Goal: Task Accomplishment & Management: Use online tool/utility

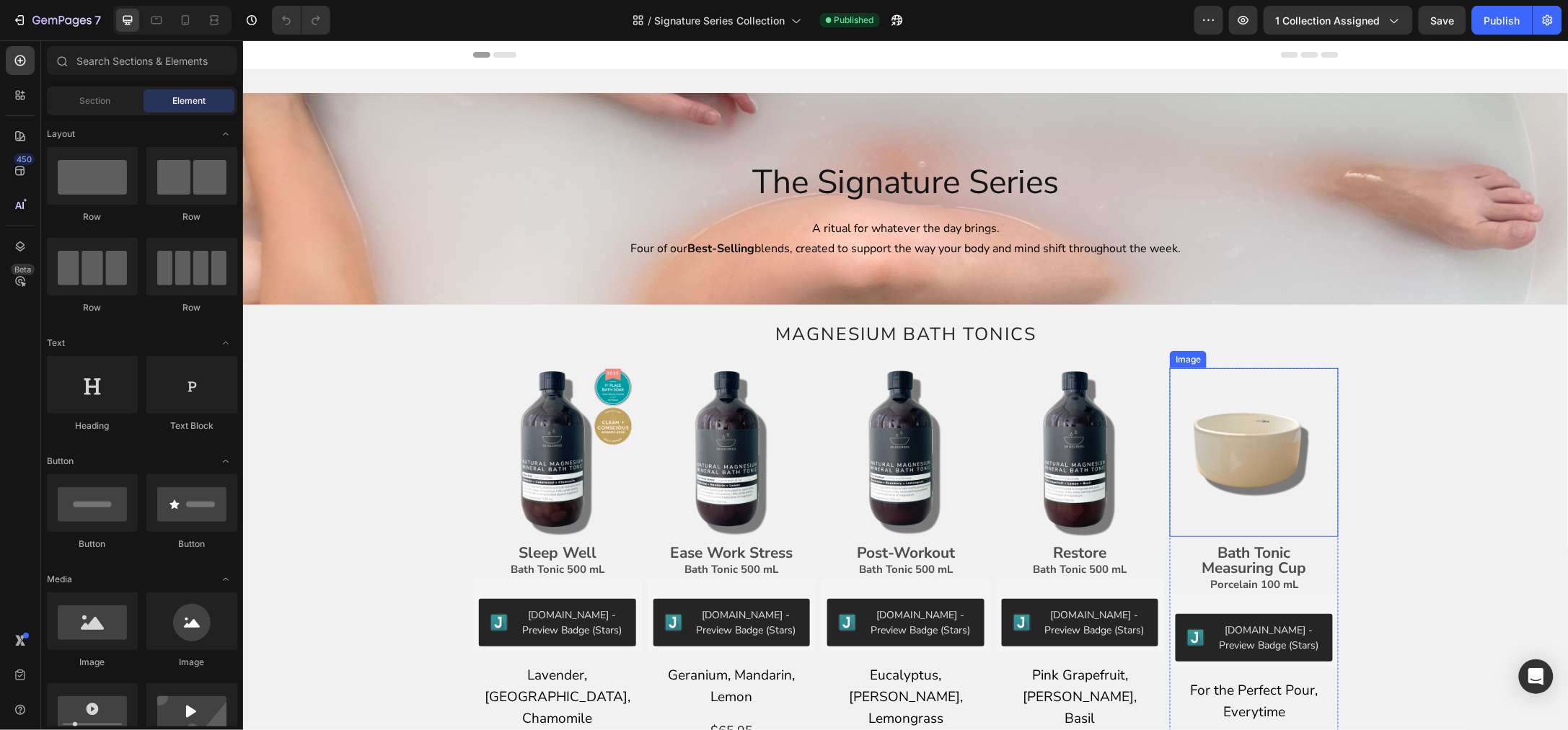
drag, startPoint x: 1224, startPoint y: 438, endPoint x: 1145, endPoint y: 477, distance: 88.1
click at [1224, 438] on img at bounding box center [1253, 452] width 169 height 169
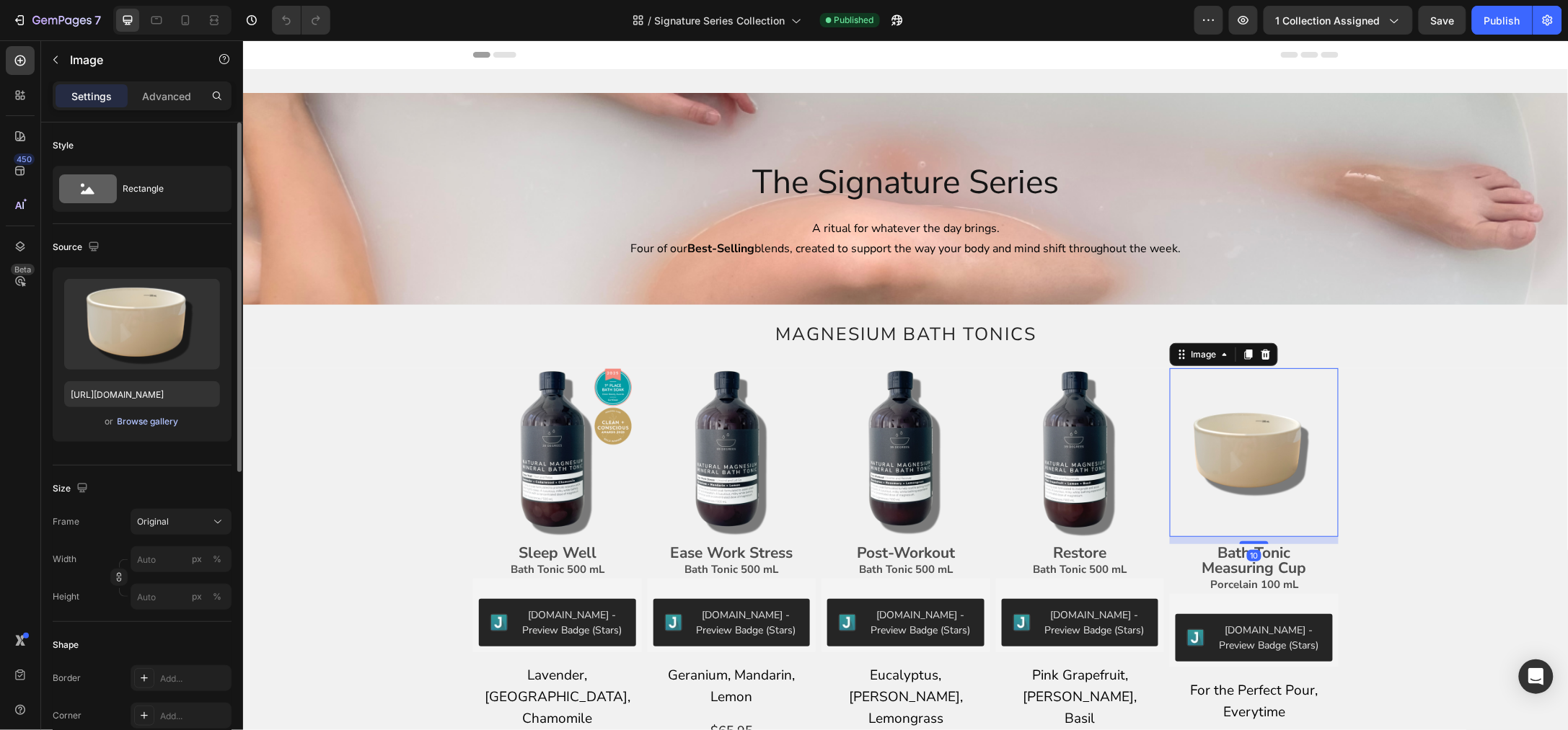
click at [131, 426] on div "Browse gallery" at bounding box center [148, 421] width 61 height 13
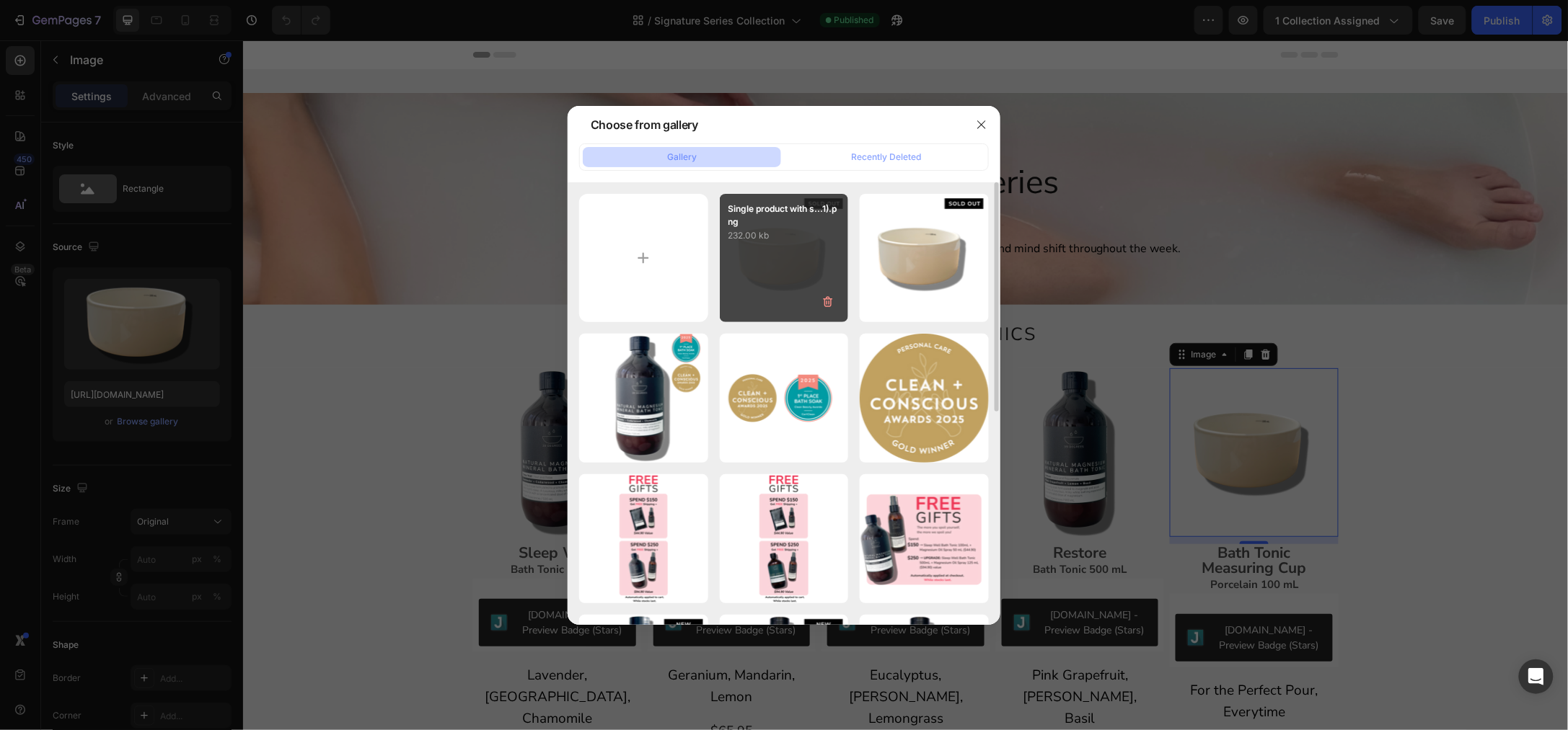
click at [821, 236] on p "232.00 kb" at bounding box center [784, 235] width 112 height 14
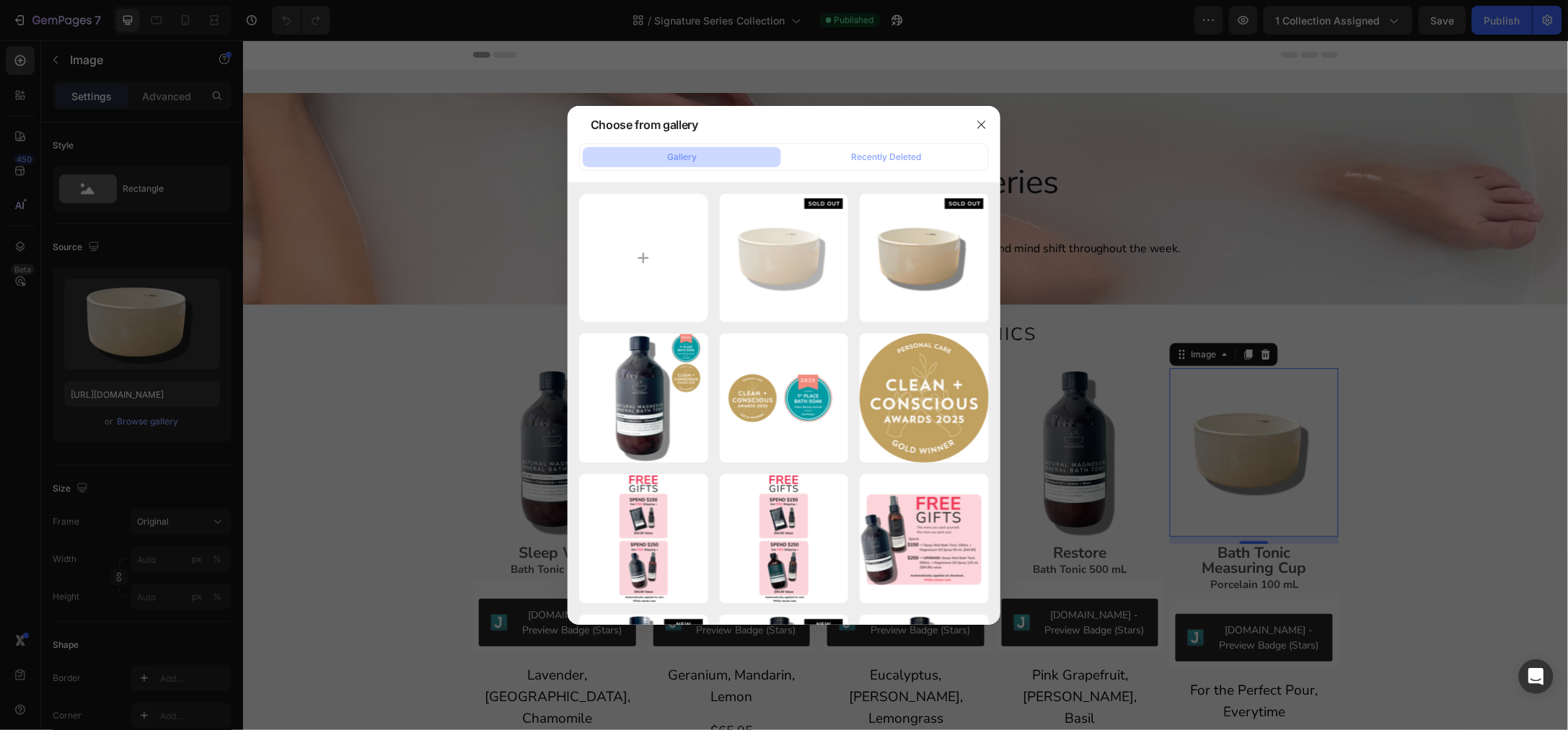
type input "[URL][DOMAIN_NAME]"
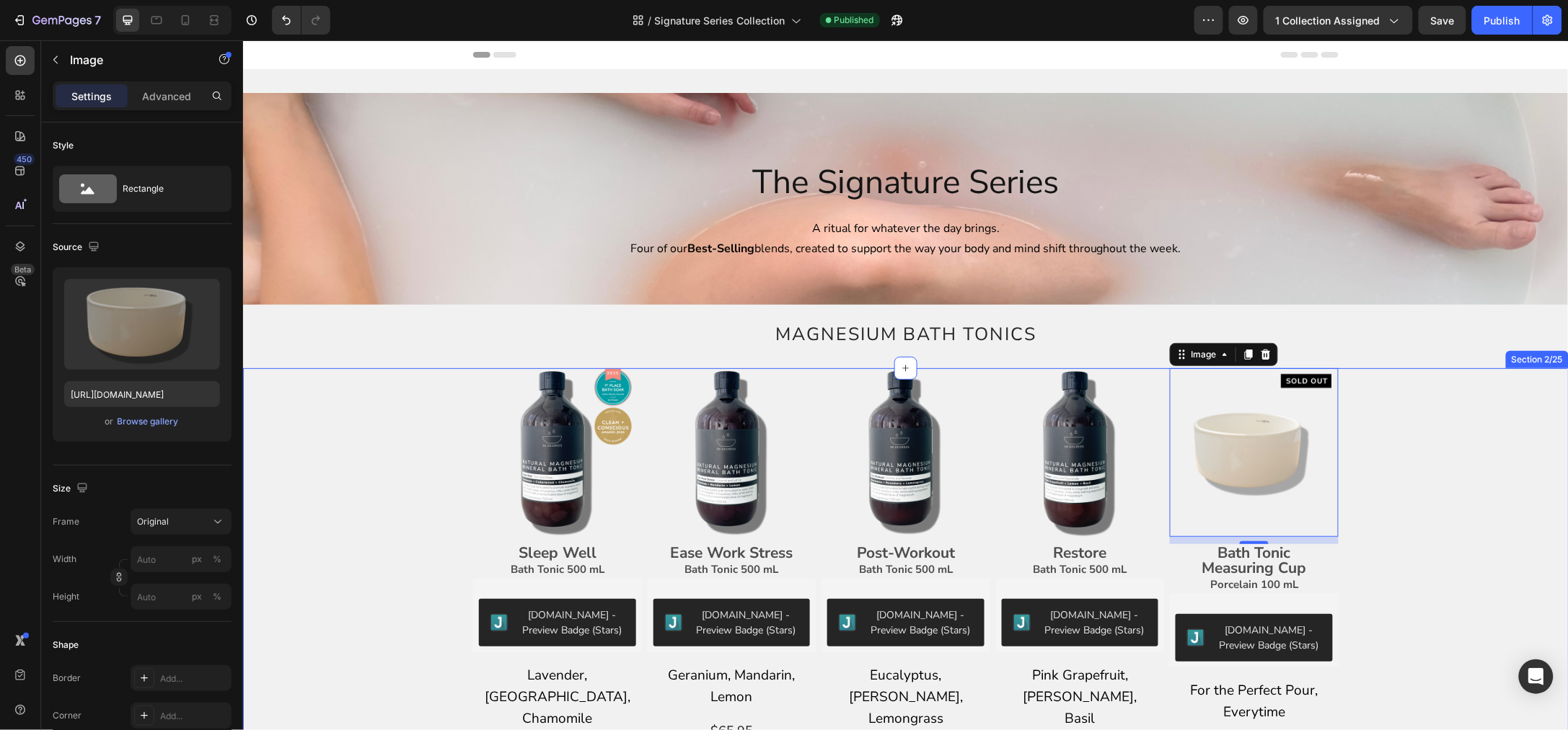
click at [1464, 403] on div "Image Sleep Well Bath Tonic 500 mL Text Block [DOMAIN_NAME] - Preview Badge (St…" at bounding box center [905, 603] width 1304 height 472
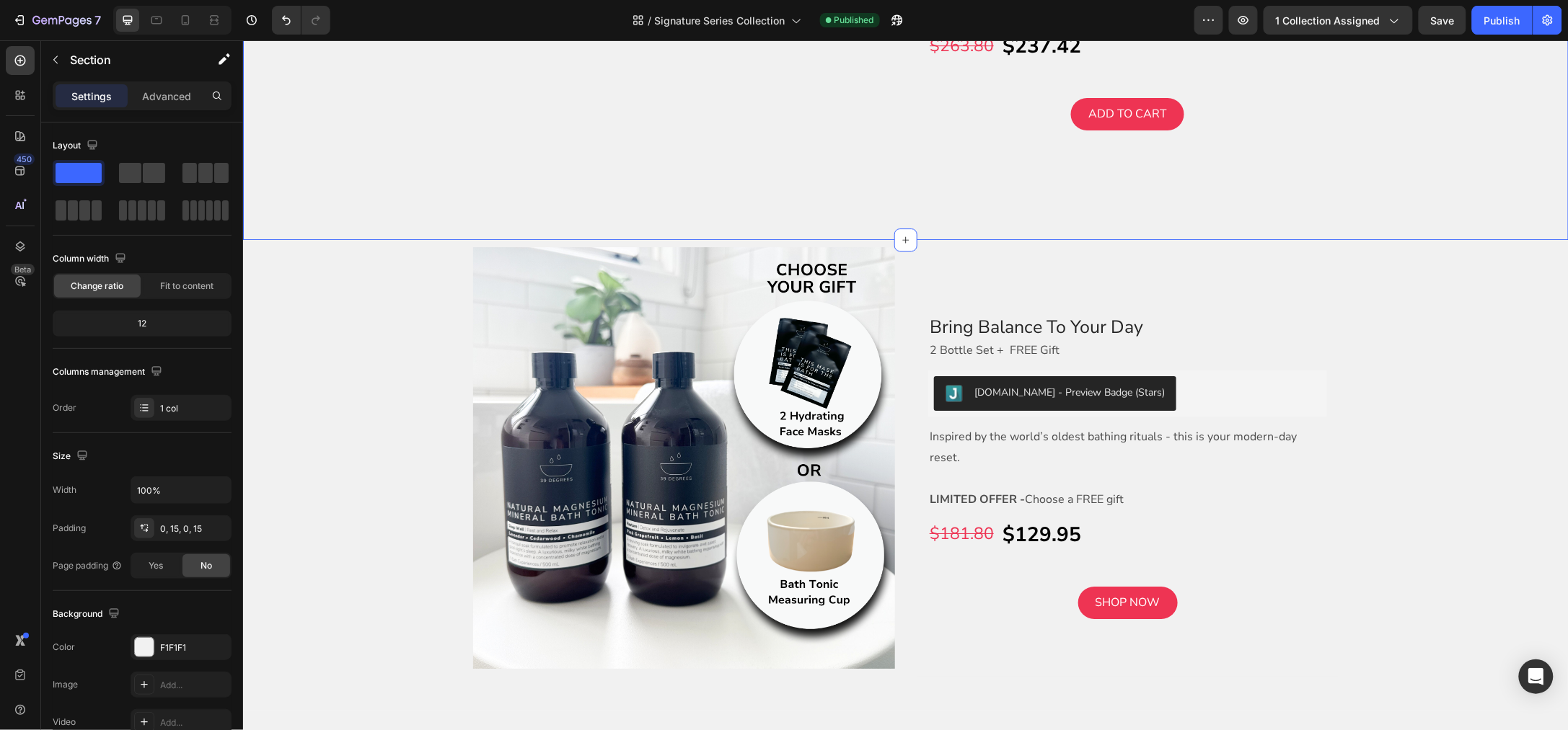
scroll to position [1892, 0]
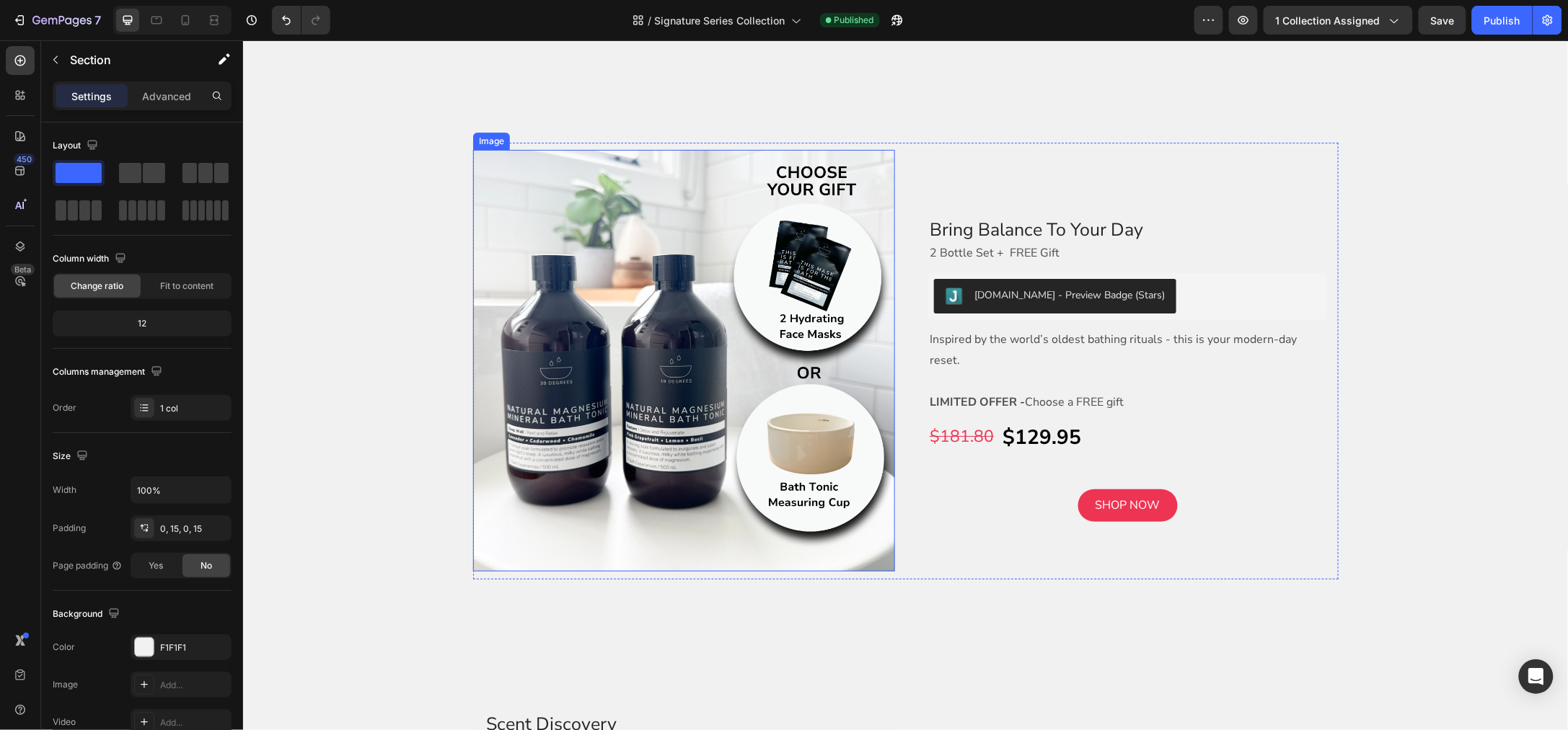
click at [664, 313] on img at bounding box center [683, 360] width 422 height 422
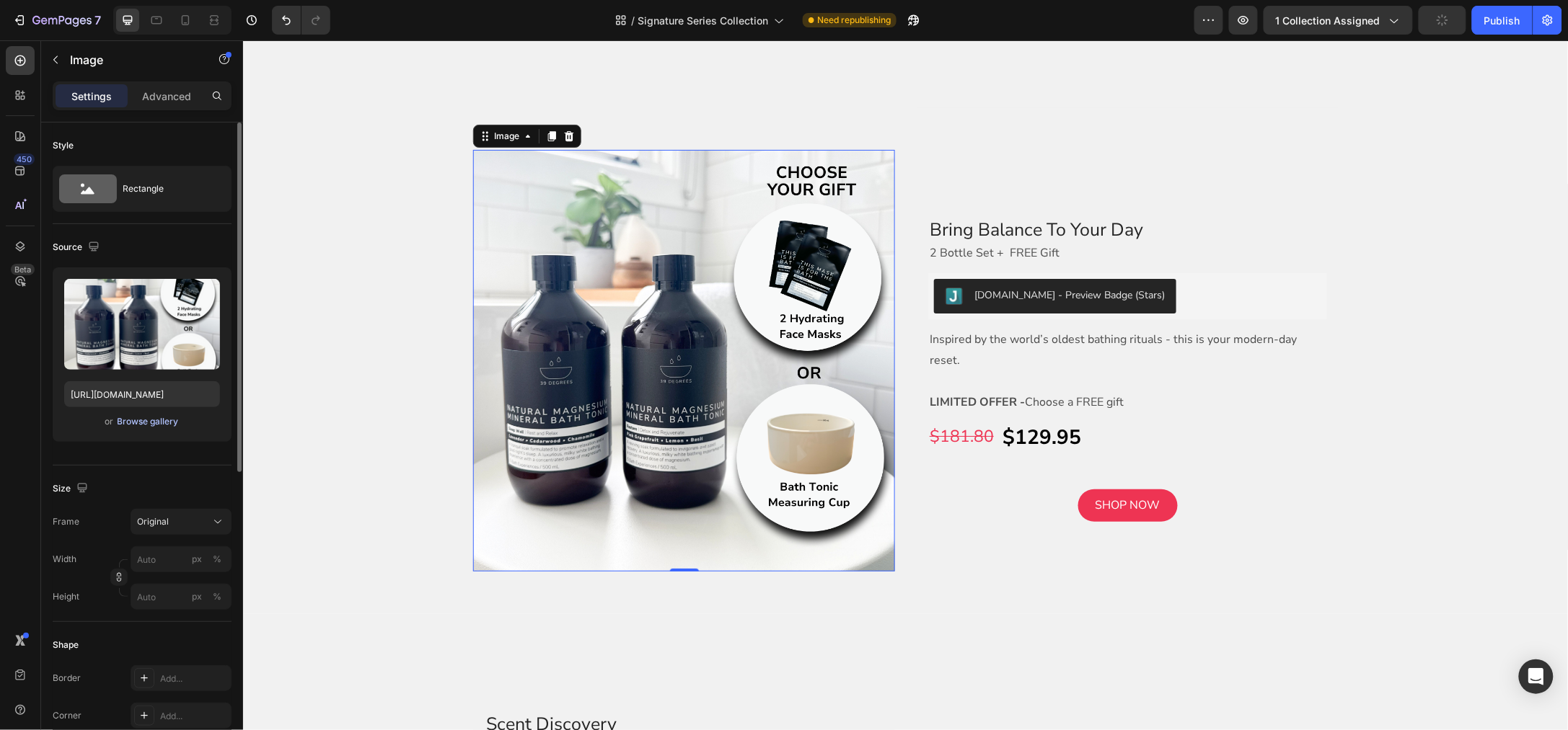
click at [122, 421] on div "Browse gallery" at bounding box center [148, 421] width 61 height 13
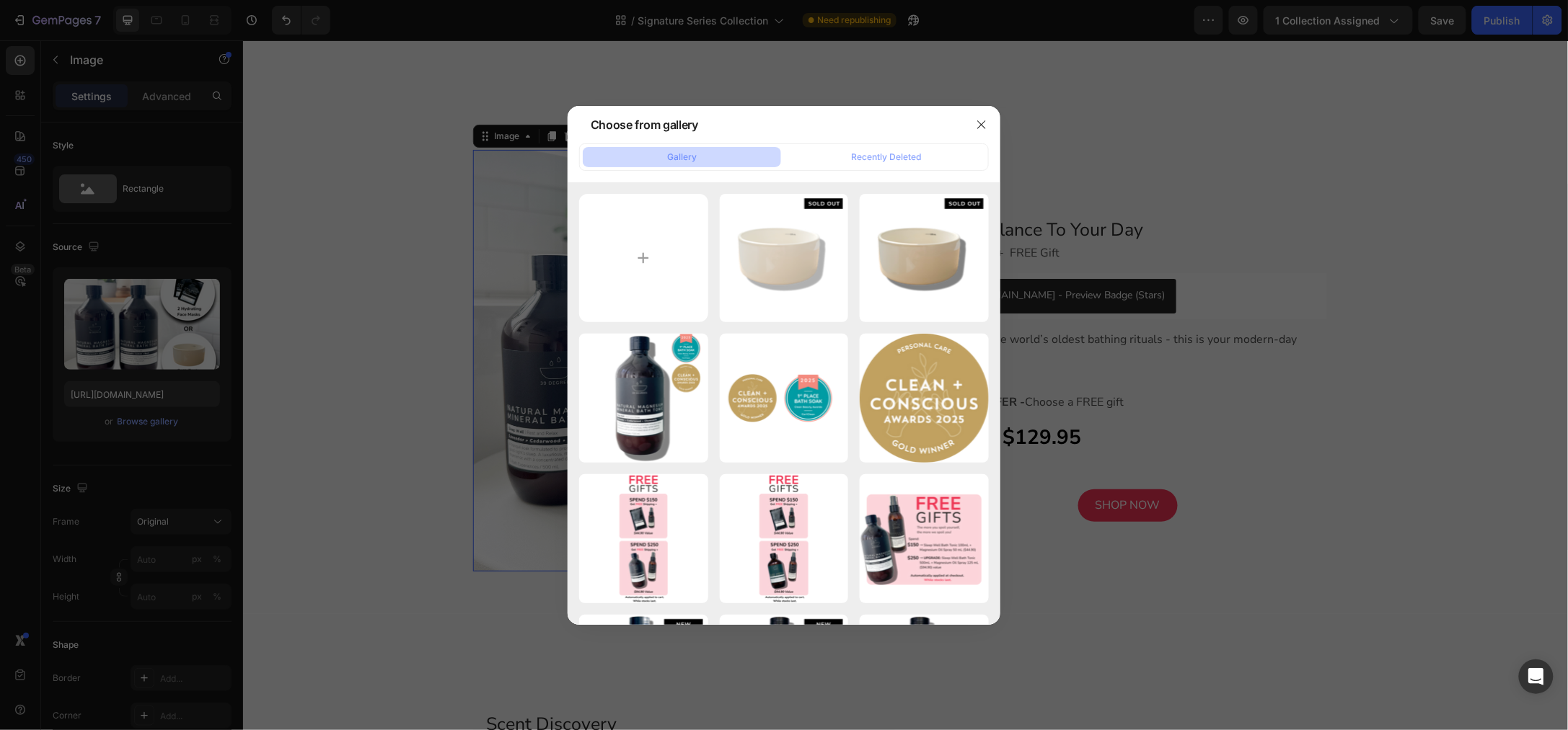
click at [1164, 140] on div at bounding box center [784, 365] width 1568 height 730
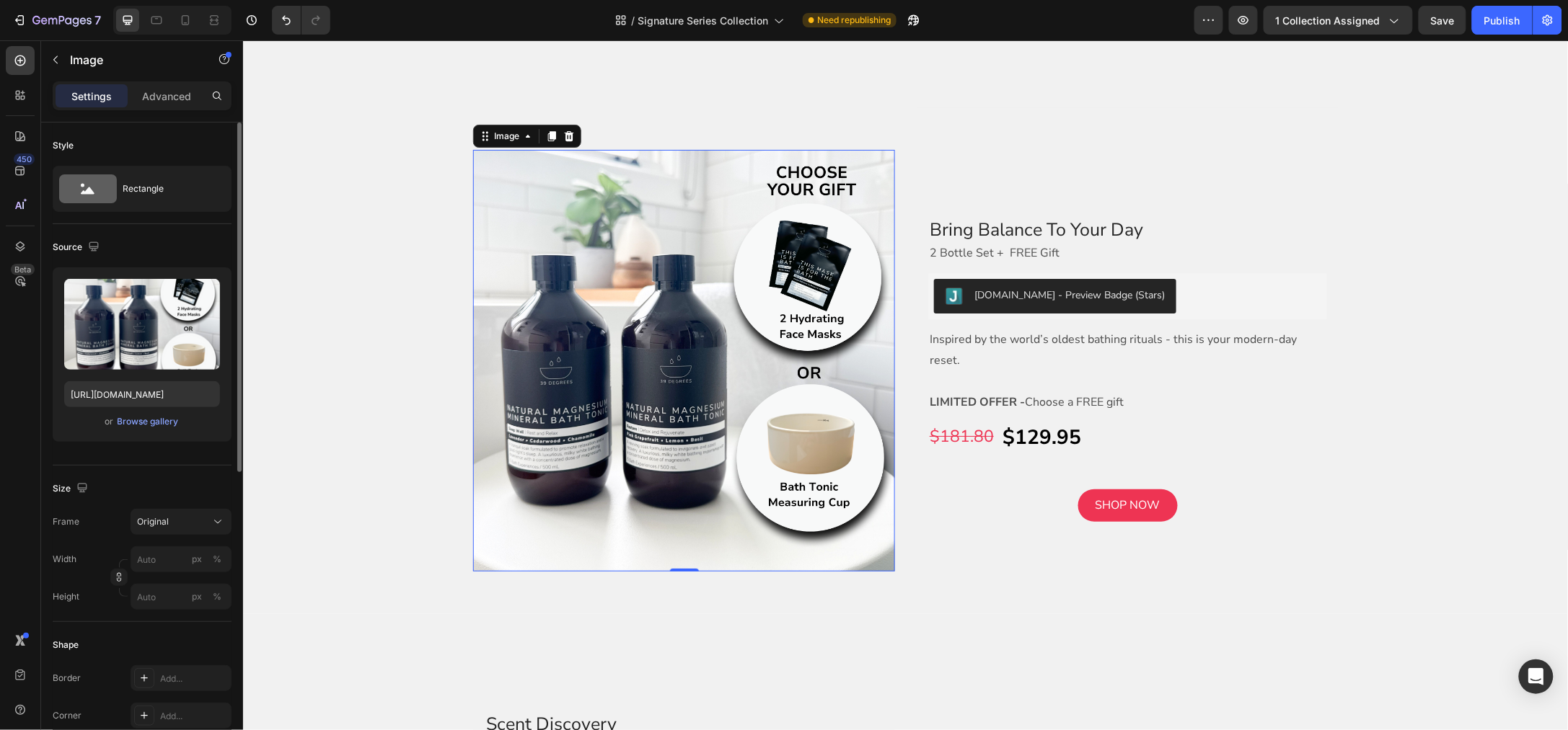
click at [141, 429] on div "or Browse gallery" at bounding box center [142, 421] width 156 height 17
click at [141, 420] on div "Browse gallery" at bounding box center [148, 421] width 61 height 13
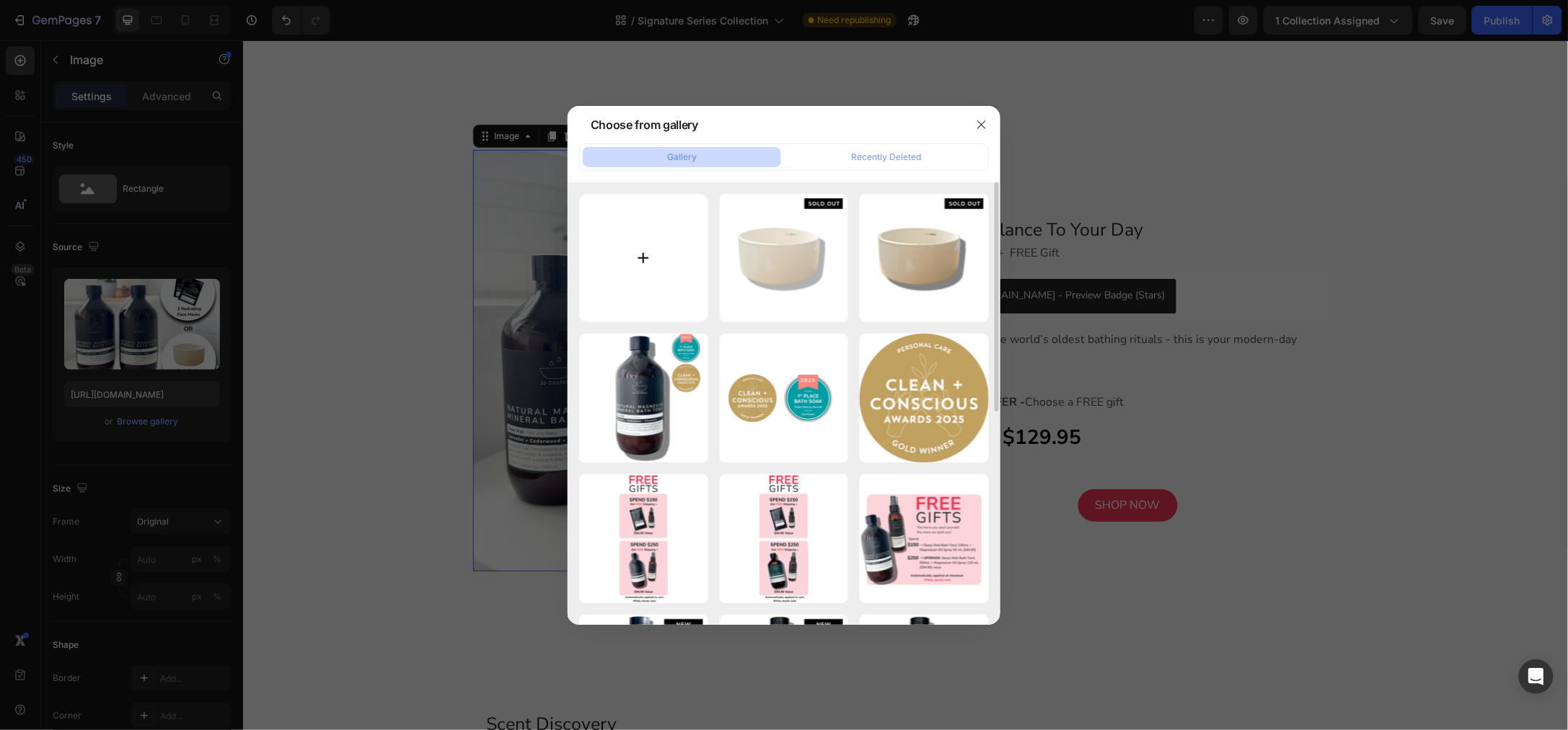
click at [650, 274] on input "file" at bounding box center [643, 258] width 129 height 129
type input "C:\fakepath\Shopify Product Images Standard - 2025-08-27T102947.044.png"
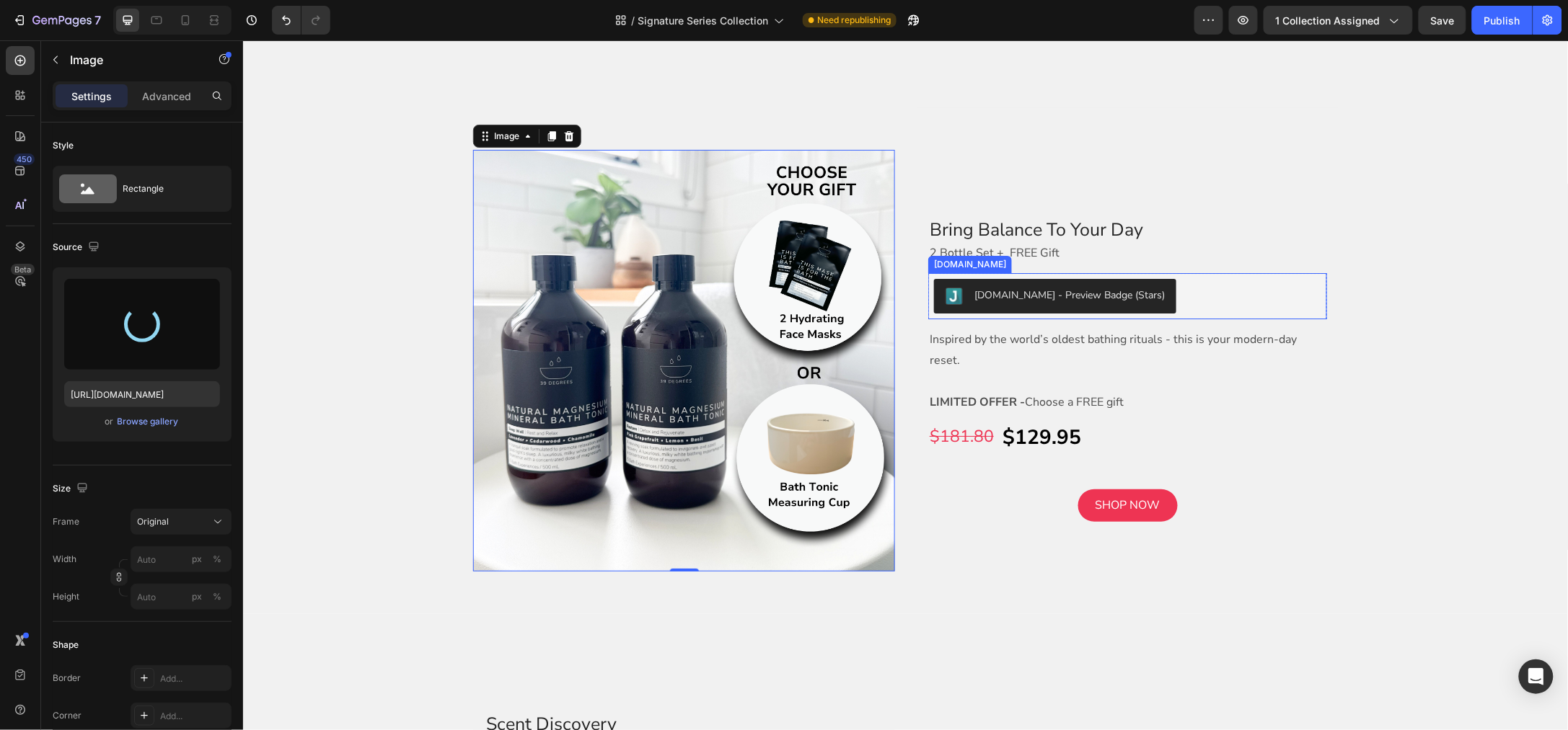
type input "[URL][DOMAIN_NAME]"
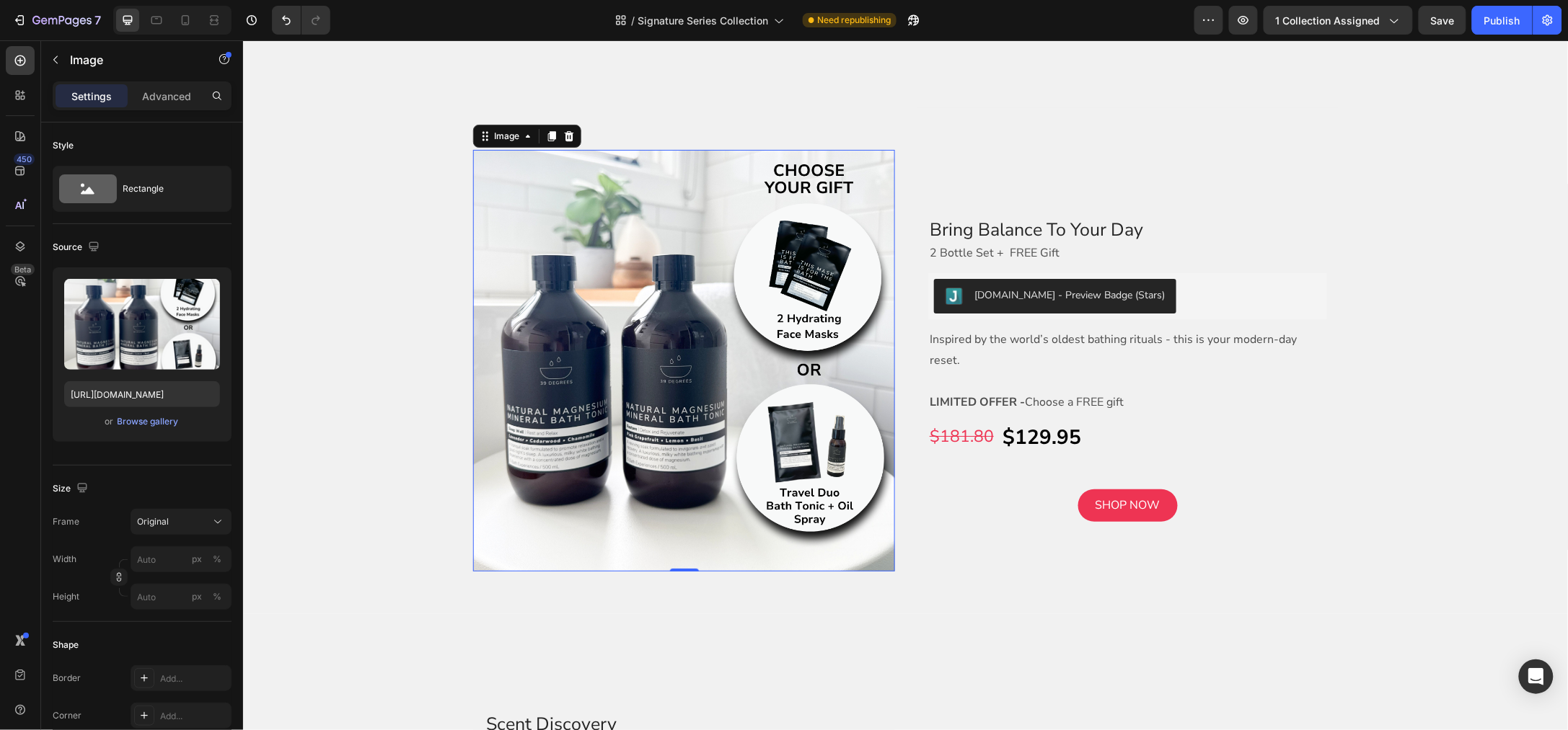
click at [525, 377] on img at bounding box center [683, 360] width 422 height 422
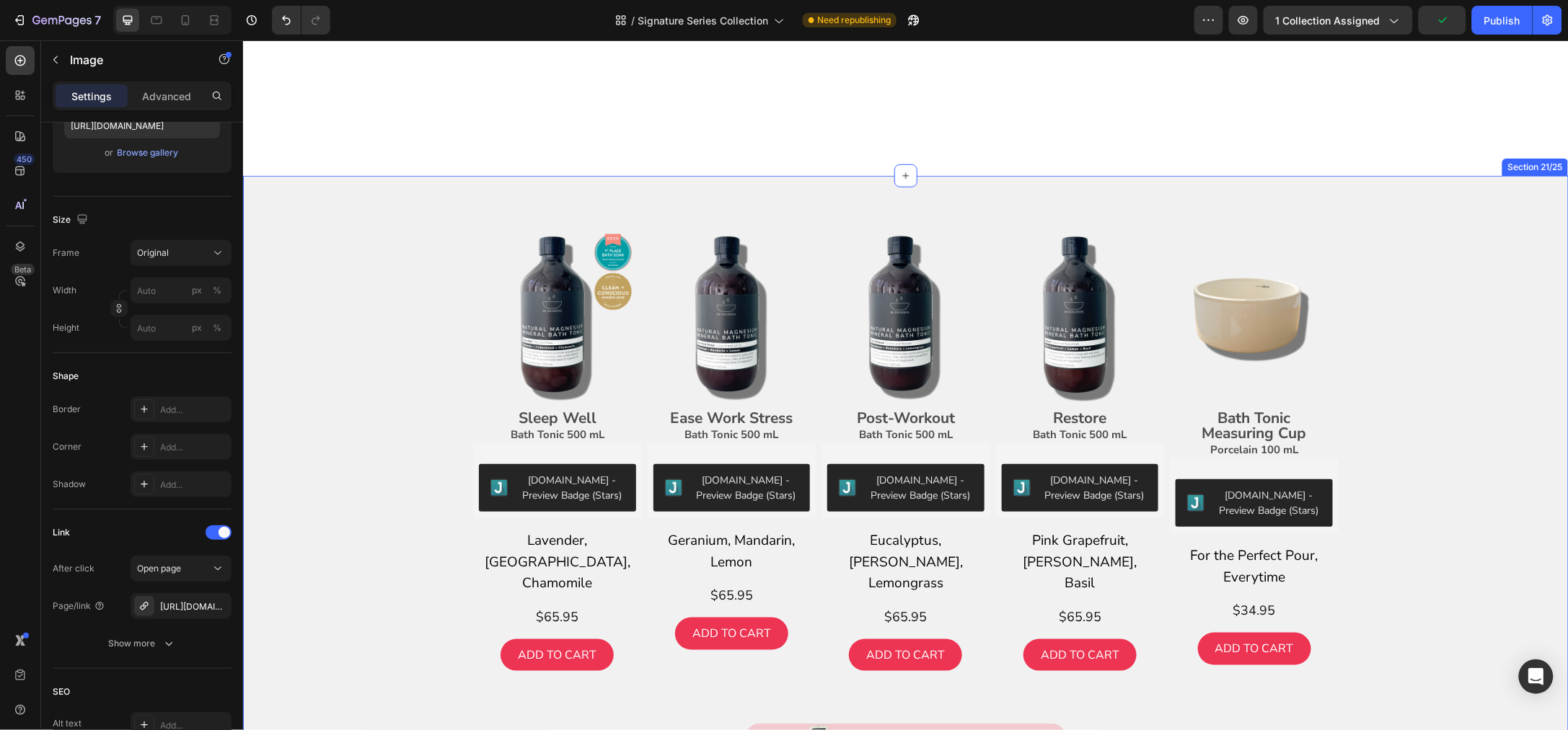
scroll to position [4685, 0]
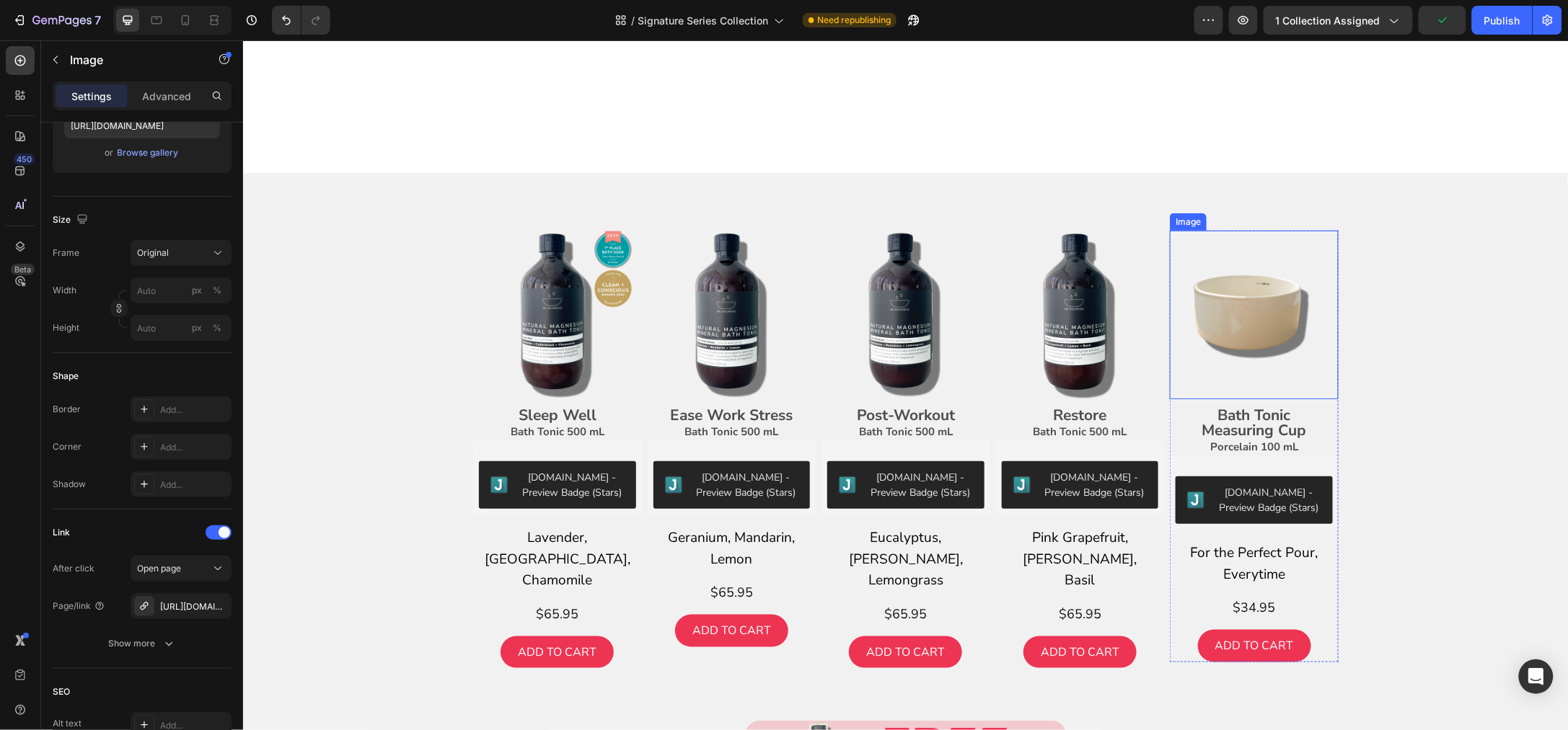
click at [1252, 297] on img at bounding box center [1253, 314] width 169 height 169
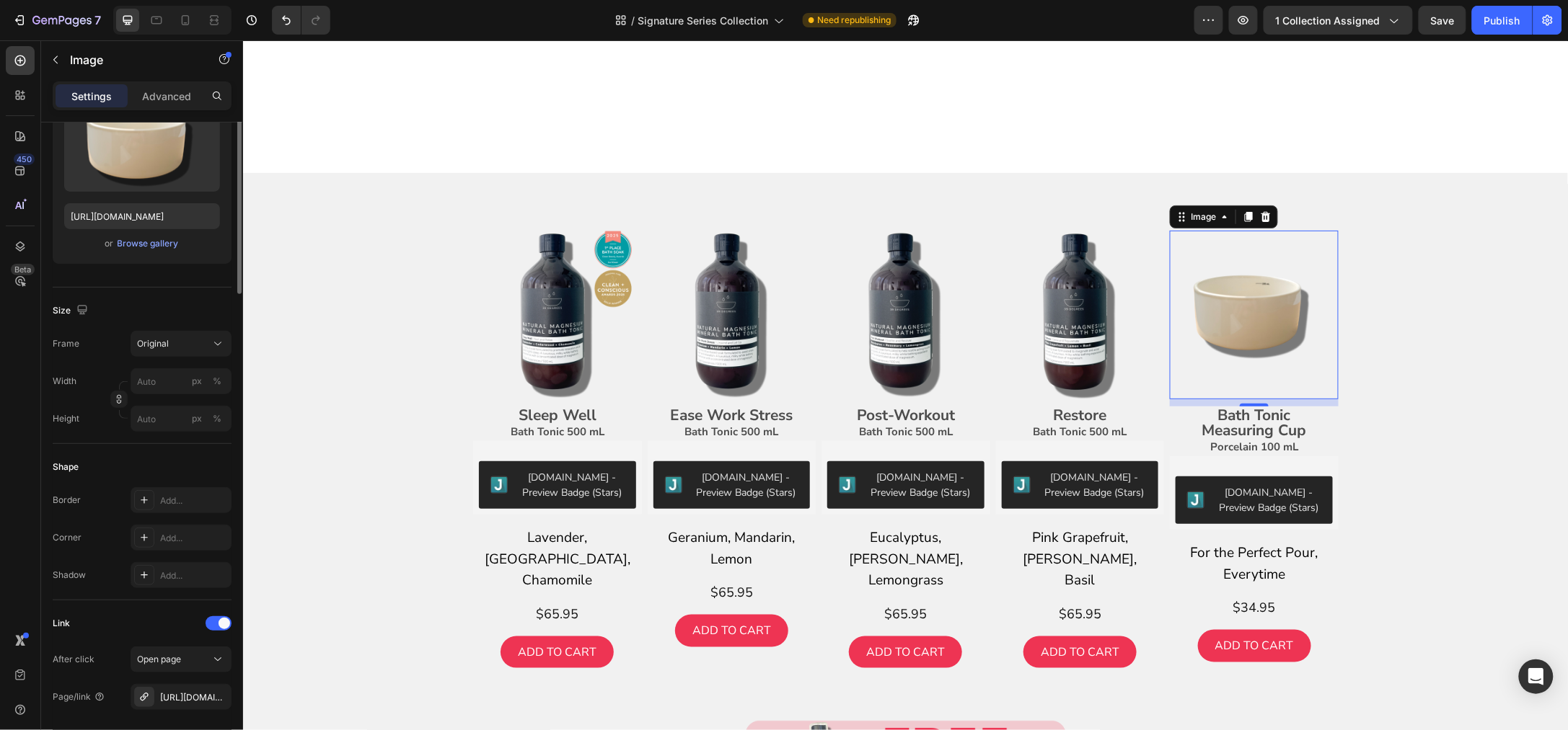
scroll to position [0, 0]
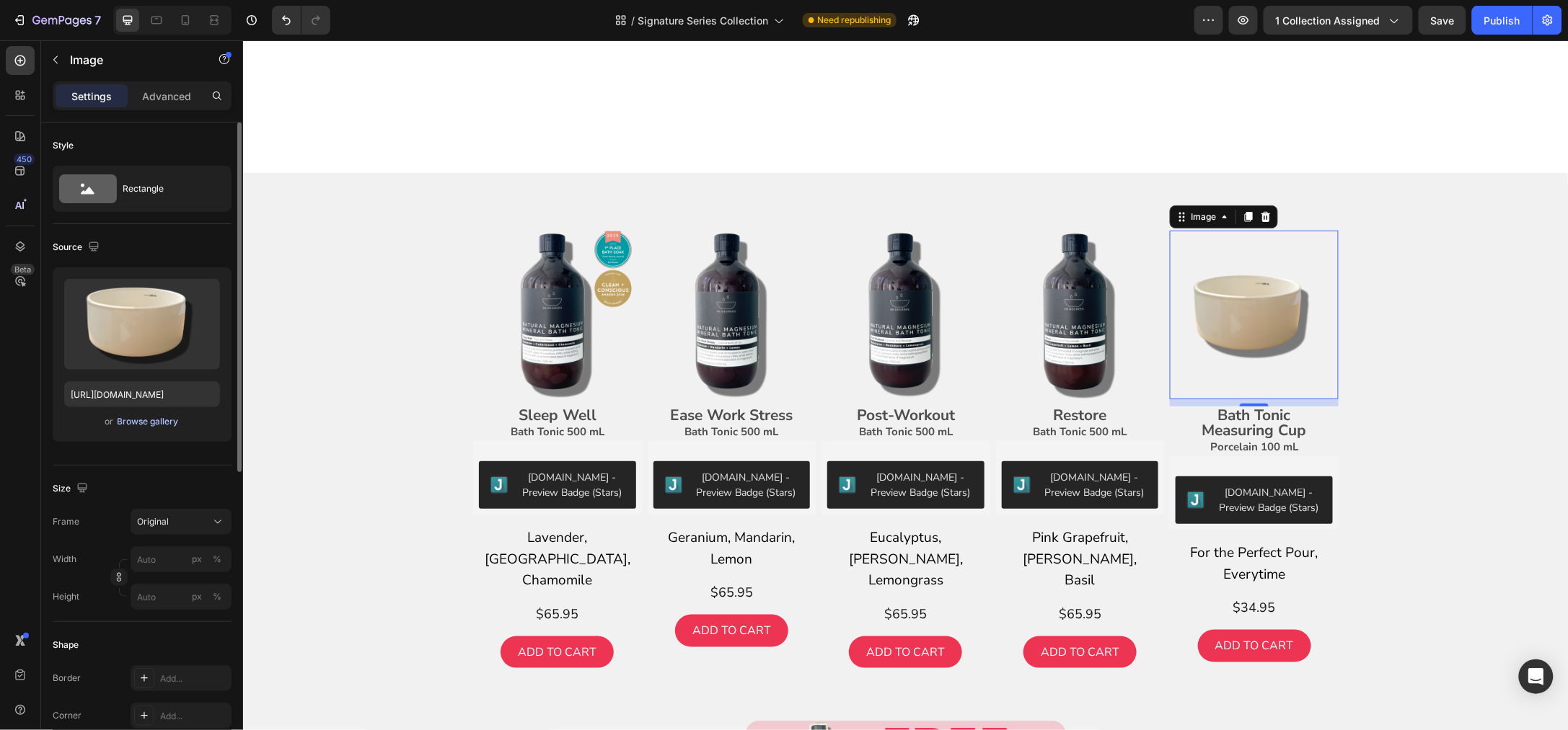
click at [137, 425] on div "Browse gallery" at bounding box center [148, 421] width 61 height 13
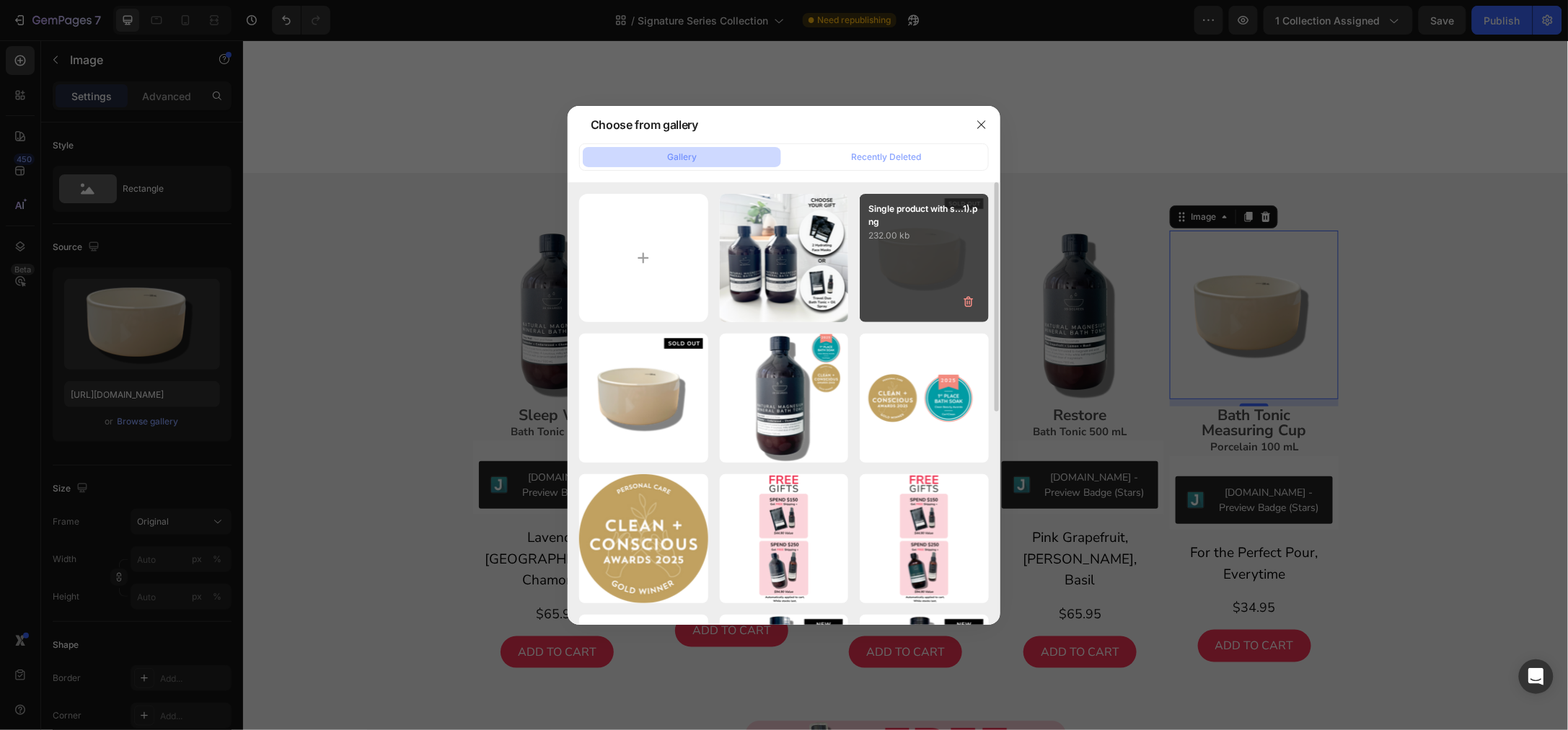
click at [931, 242] on p "232.00 kb" at bounding box center [924, 235] width 112 height 14
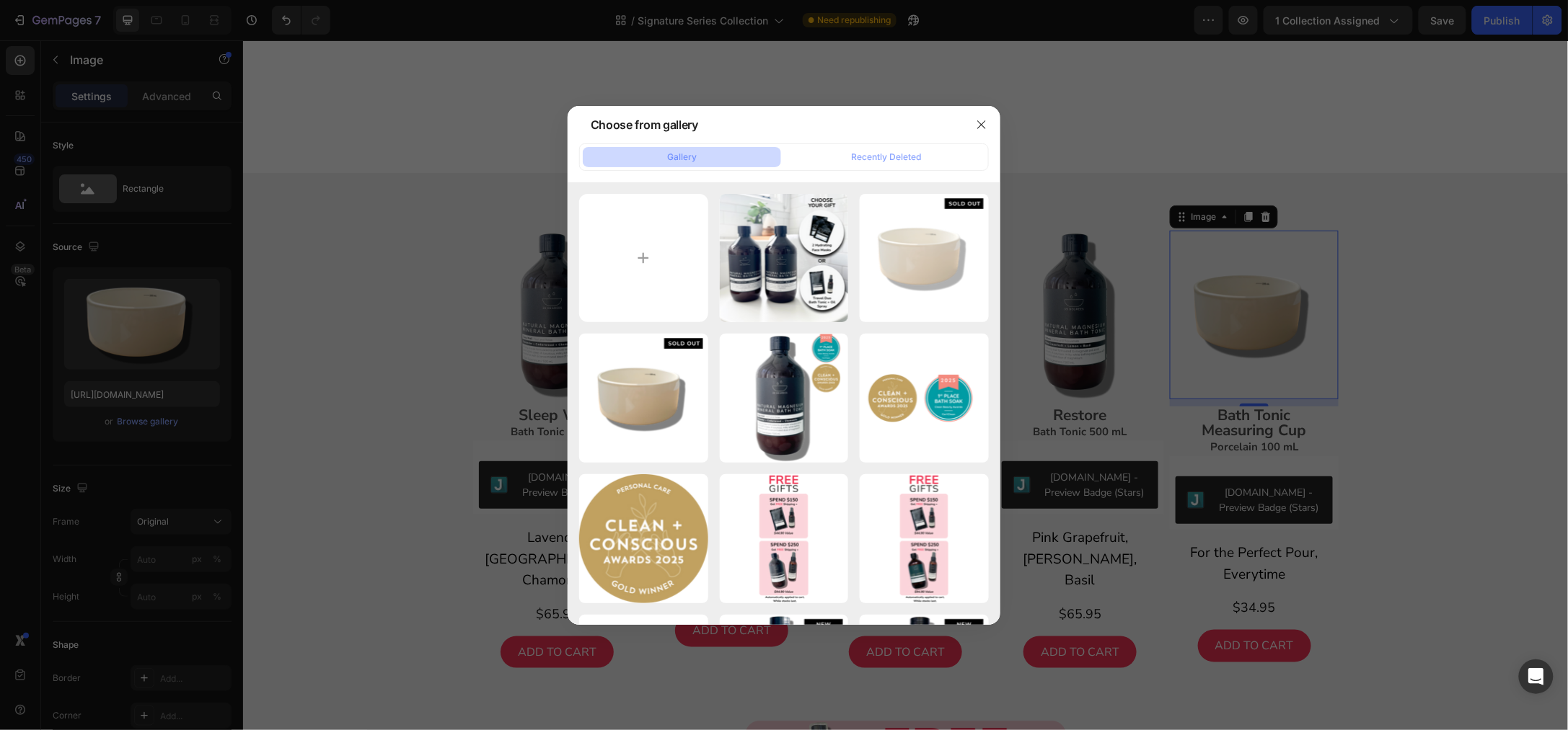
type input "[URL][DOMAIN_NAME]"
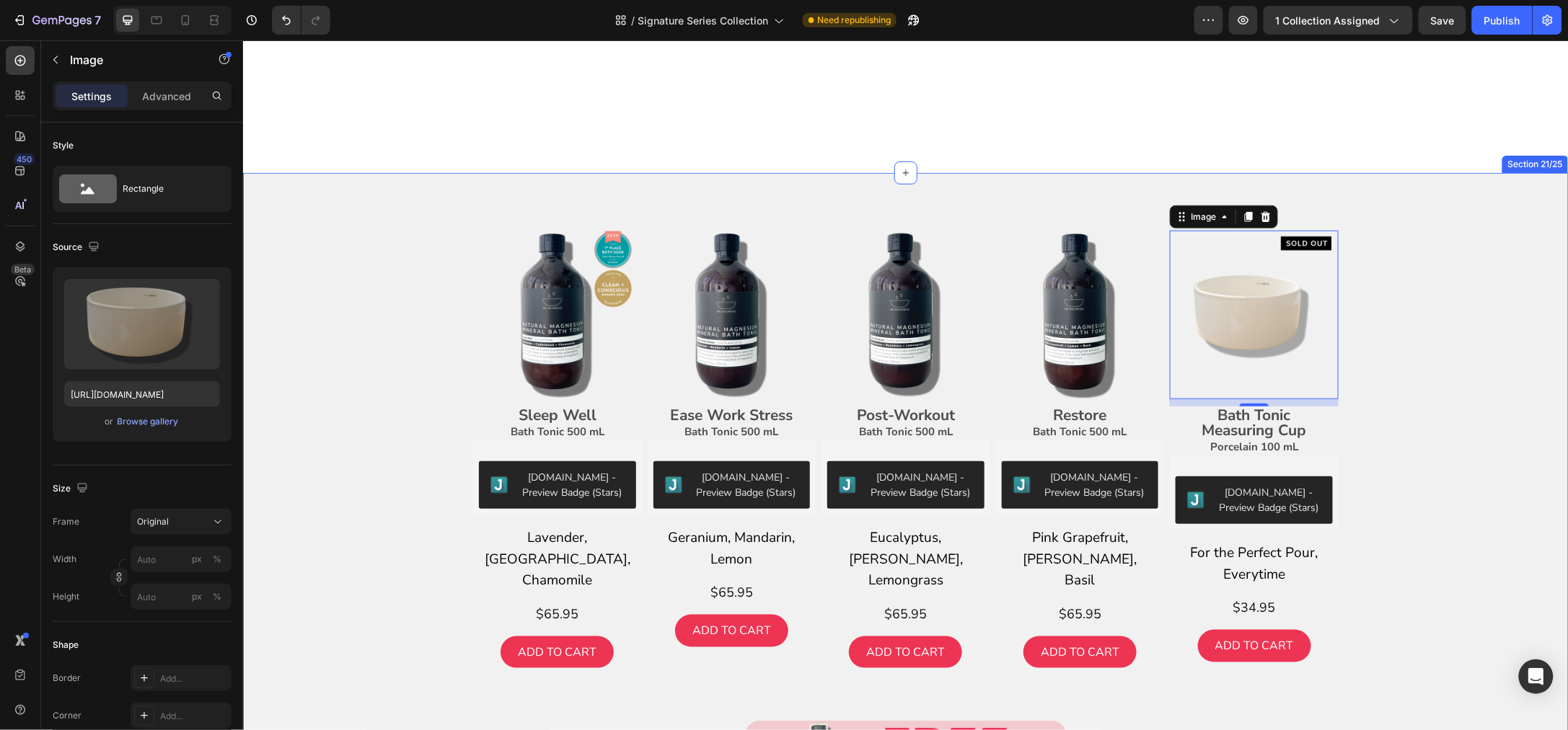
click at [1440, 271] on div "Image Sleep Well Bath Tonic 500 mL Text Block [DOMAIN_NAME] - Preview Badge (St…" at bounding box center [905, 624] width 1304 height 789
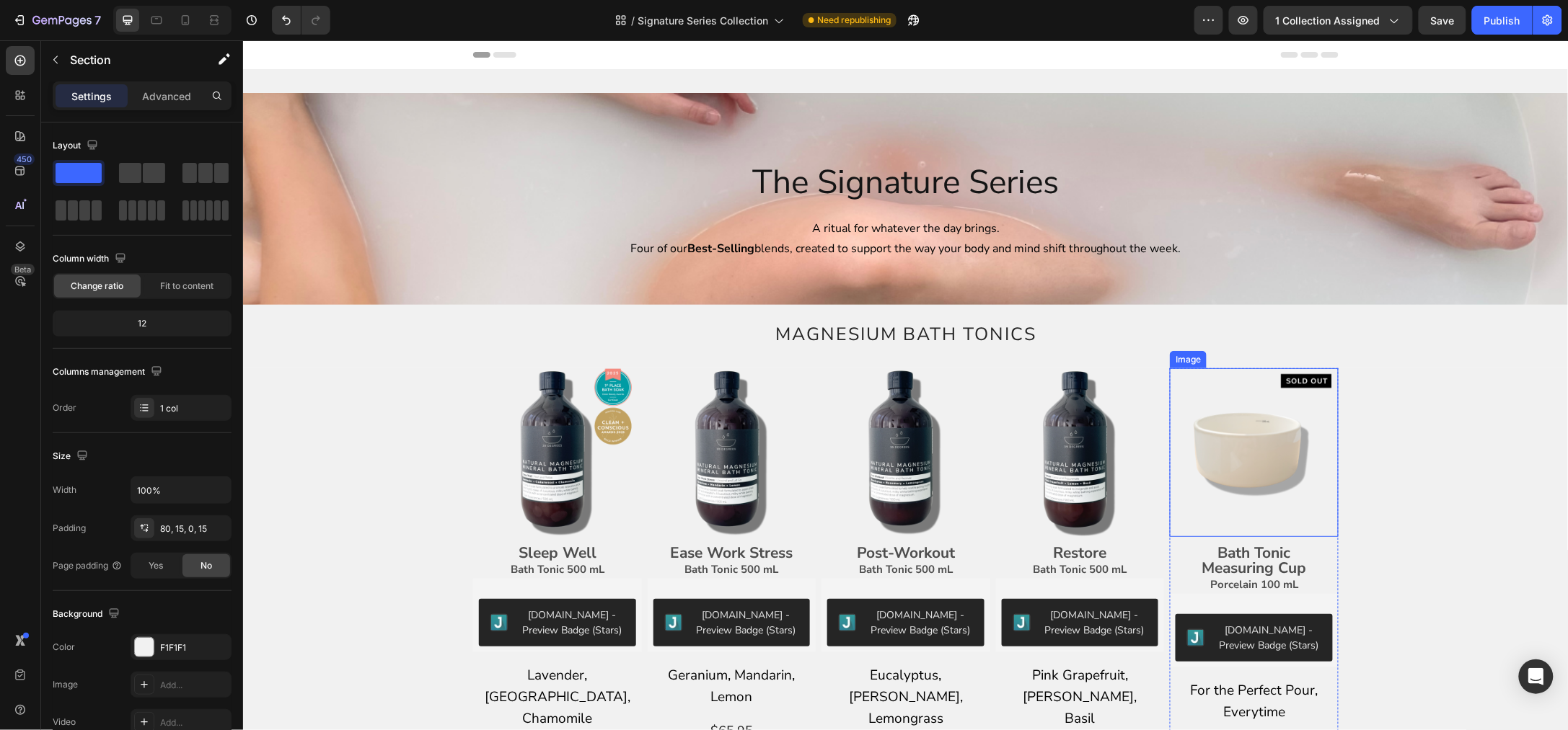
click at [1288, 408] on img at bounding box center [1253, 452] width 169 height 169
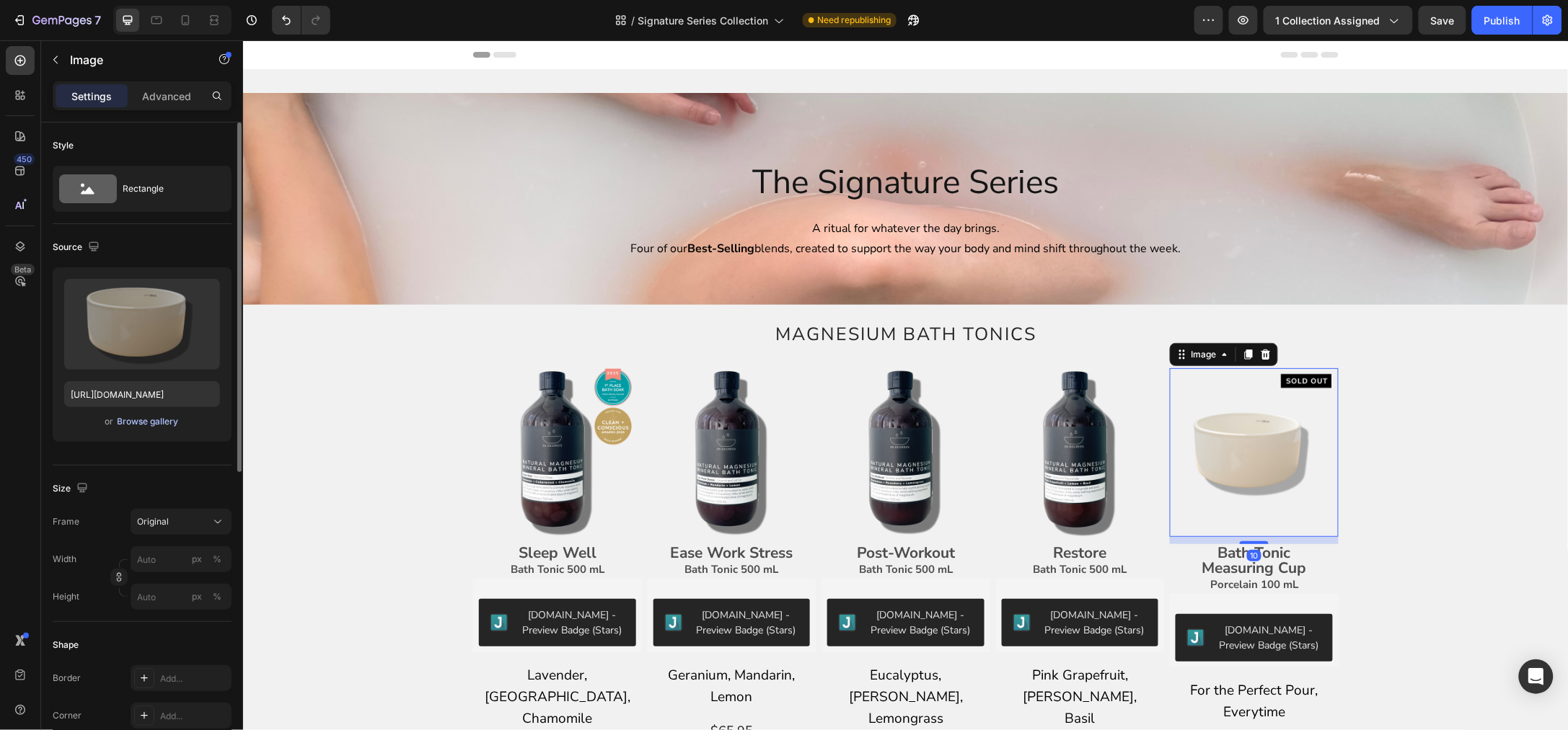
click at [144, 422] on div "Browse gallery" at bounding box center [148, 421] width 61 height 13
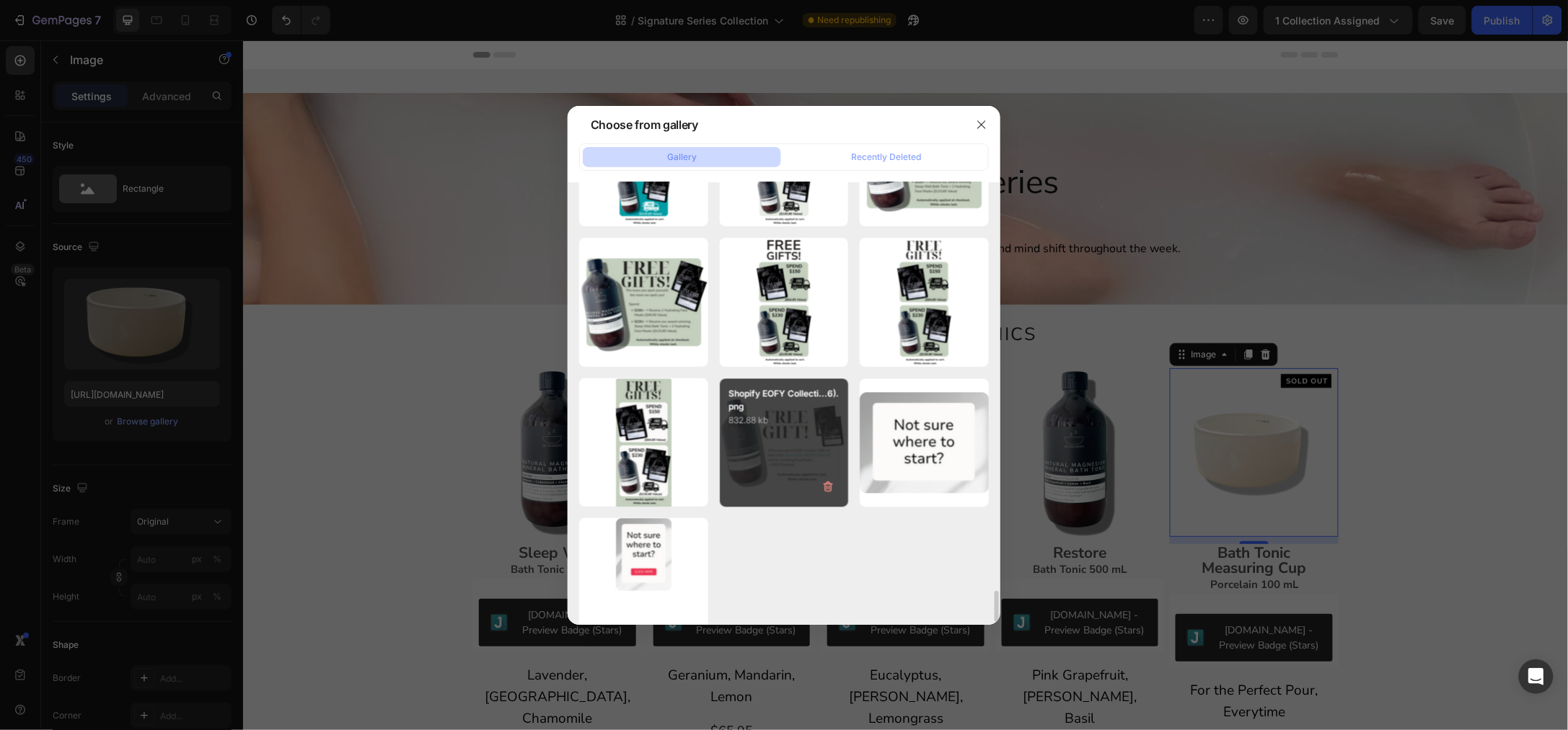
scroll to position [5743, 0]
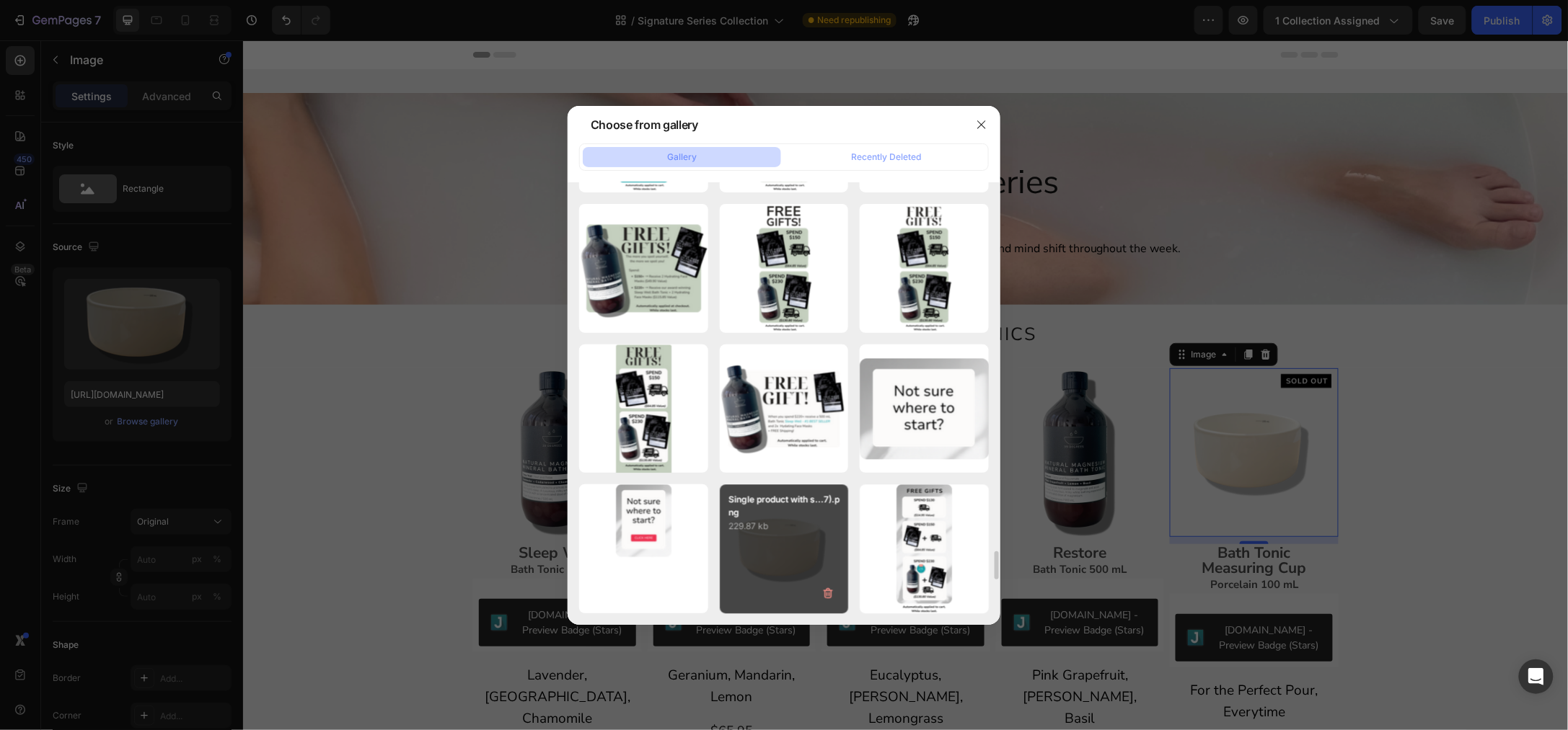
click at [802, 519] on p "229.87 kb" at bounding box center [784, 526] width 112 height 14
type input "[URL][DOMAIN_NAME]"
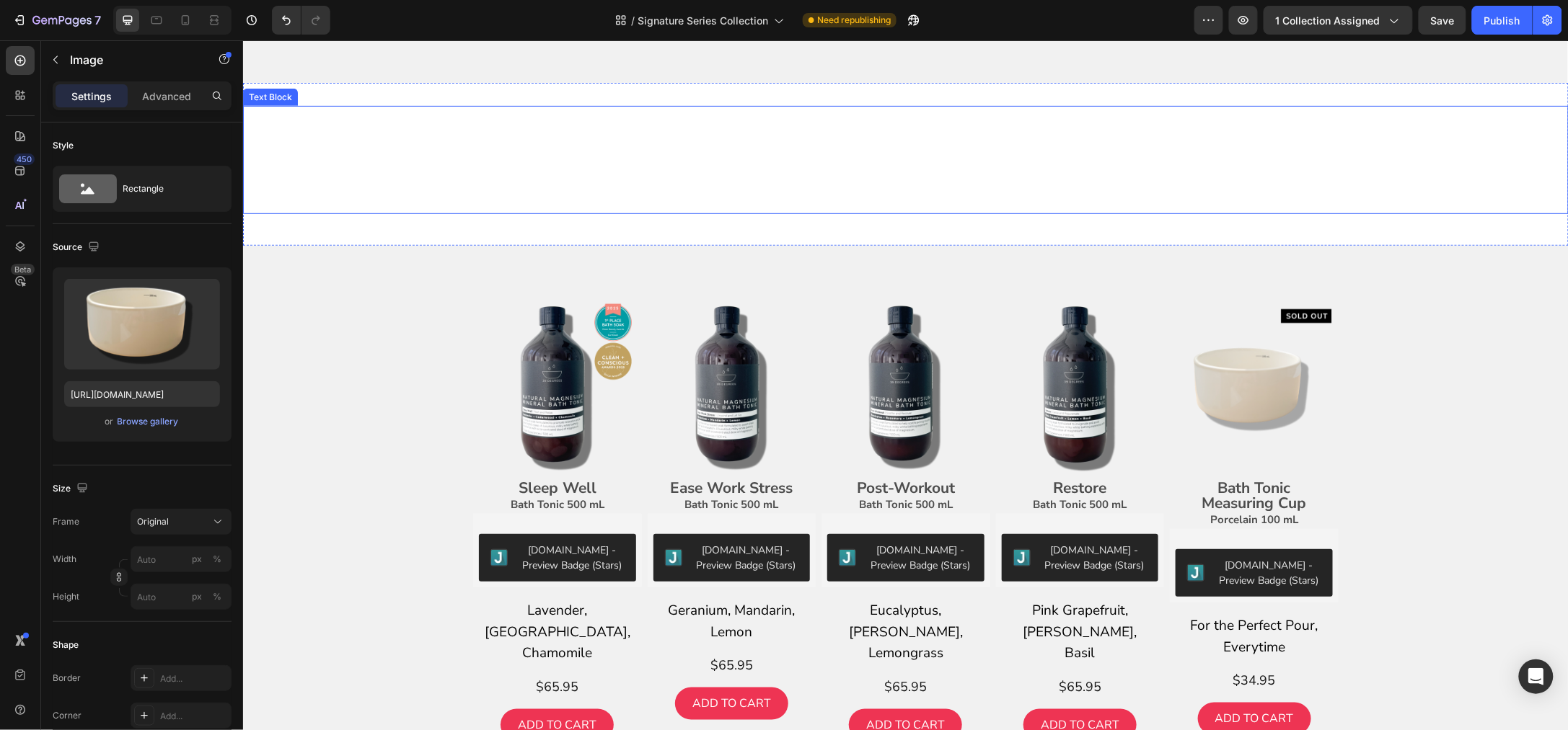
scroll to position [4685, 0]
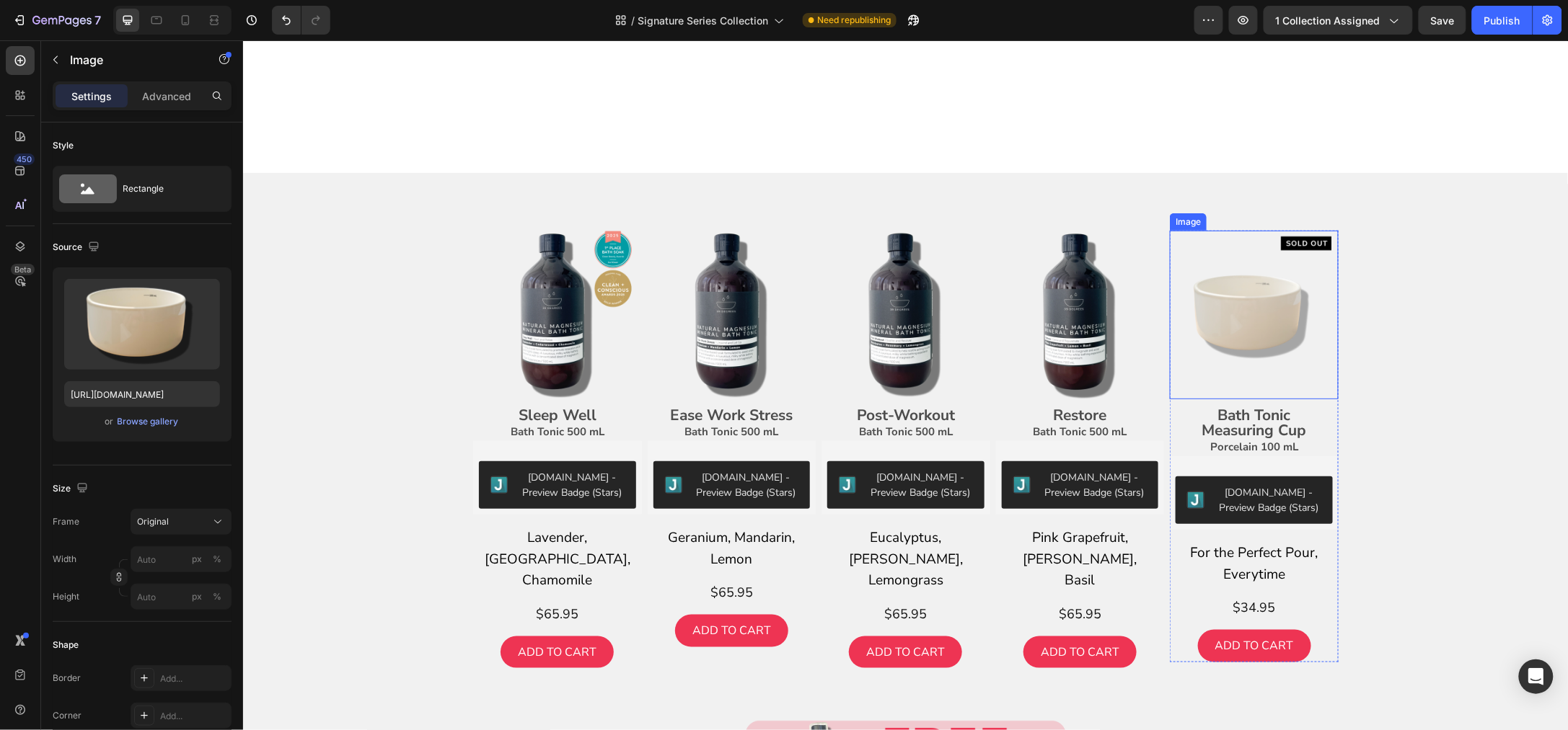
click at [1237, 291] on img at bounding box center [1253, 314] width 169 height 169
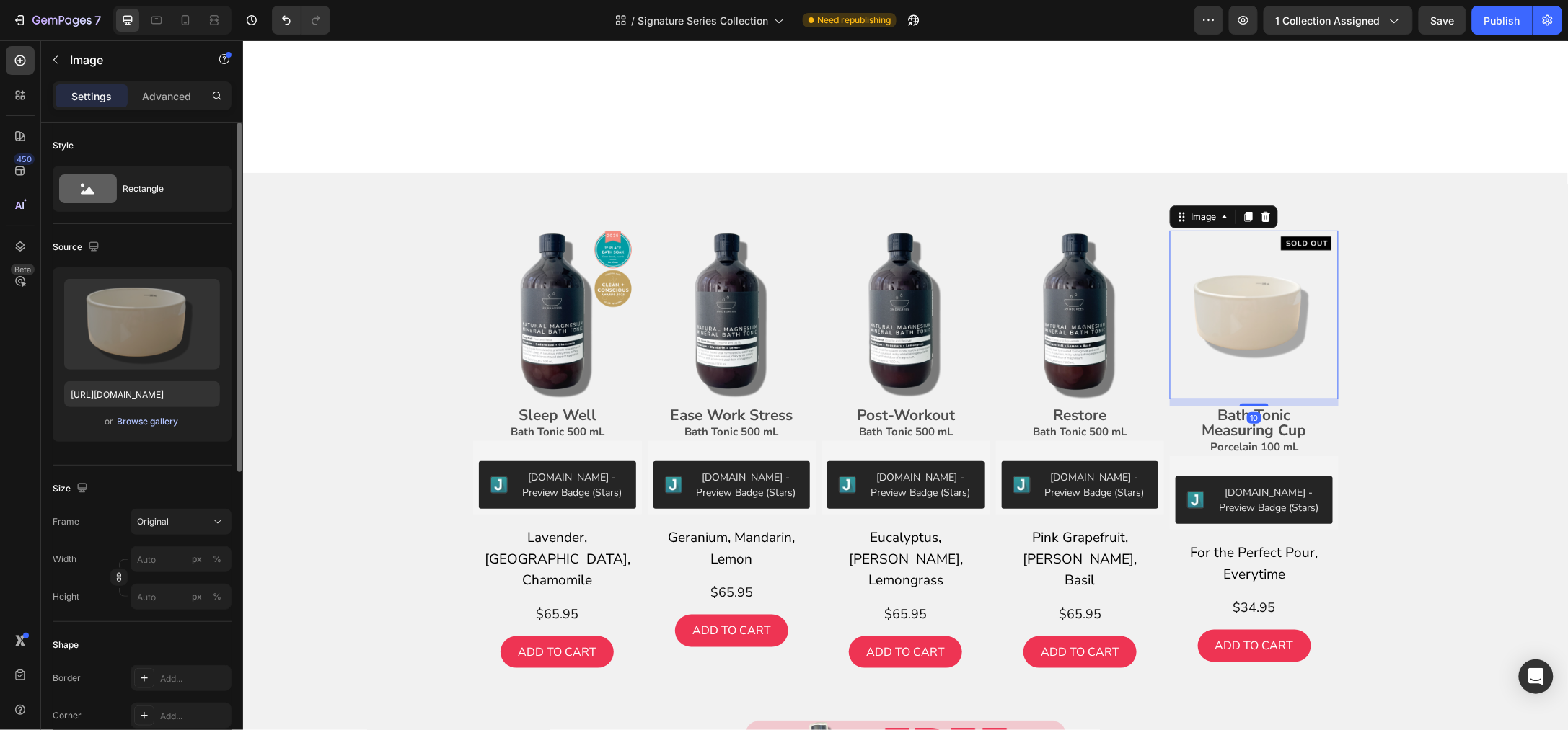
click at [157, 415] on div "Browse gallery" at bounding box center [148, 421] width 61 height 13
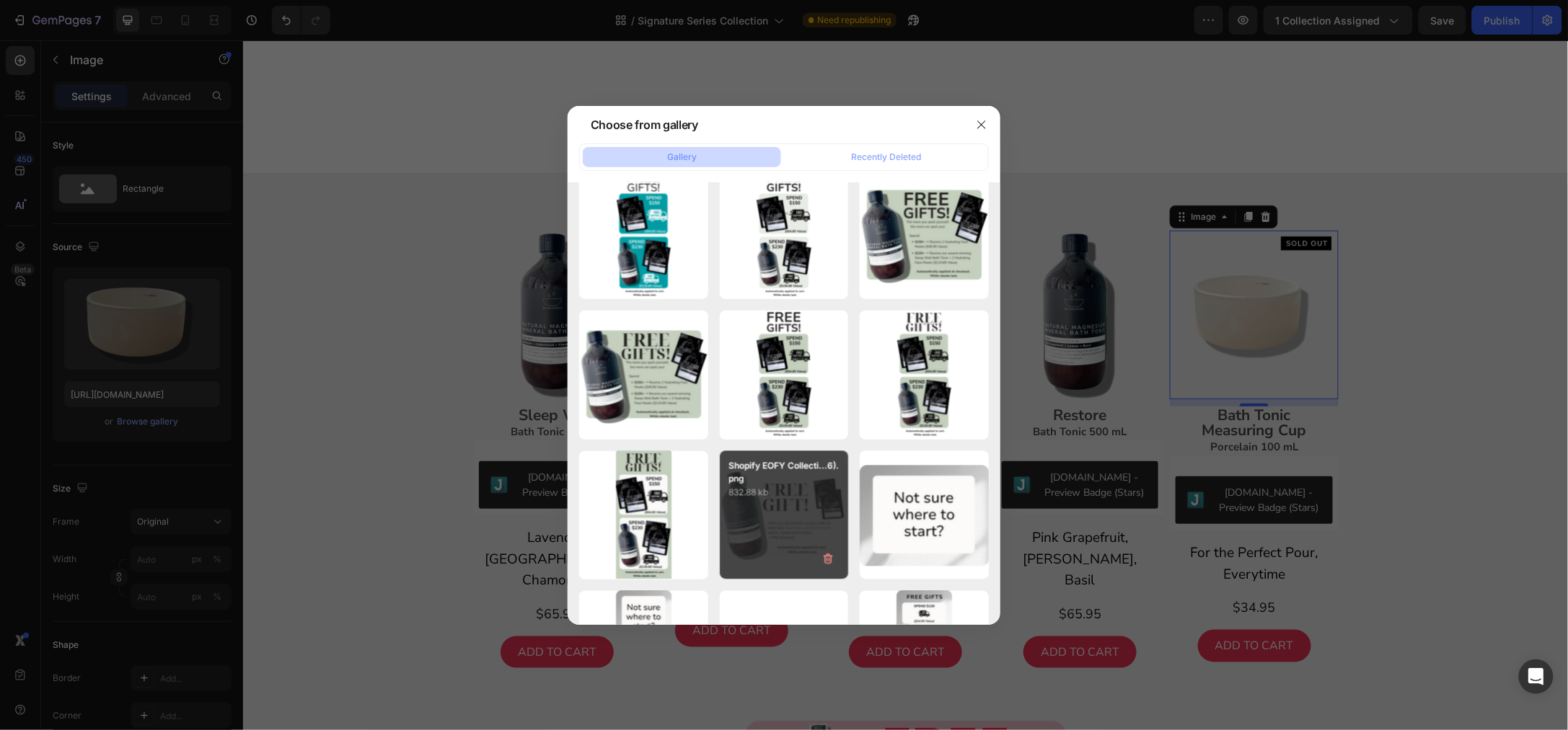
scroll to position [5905, 0]
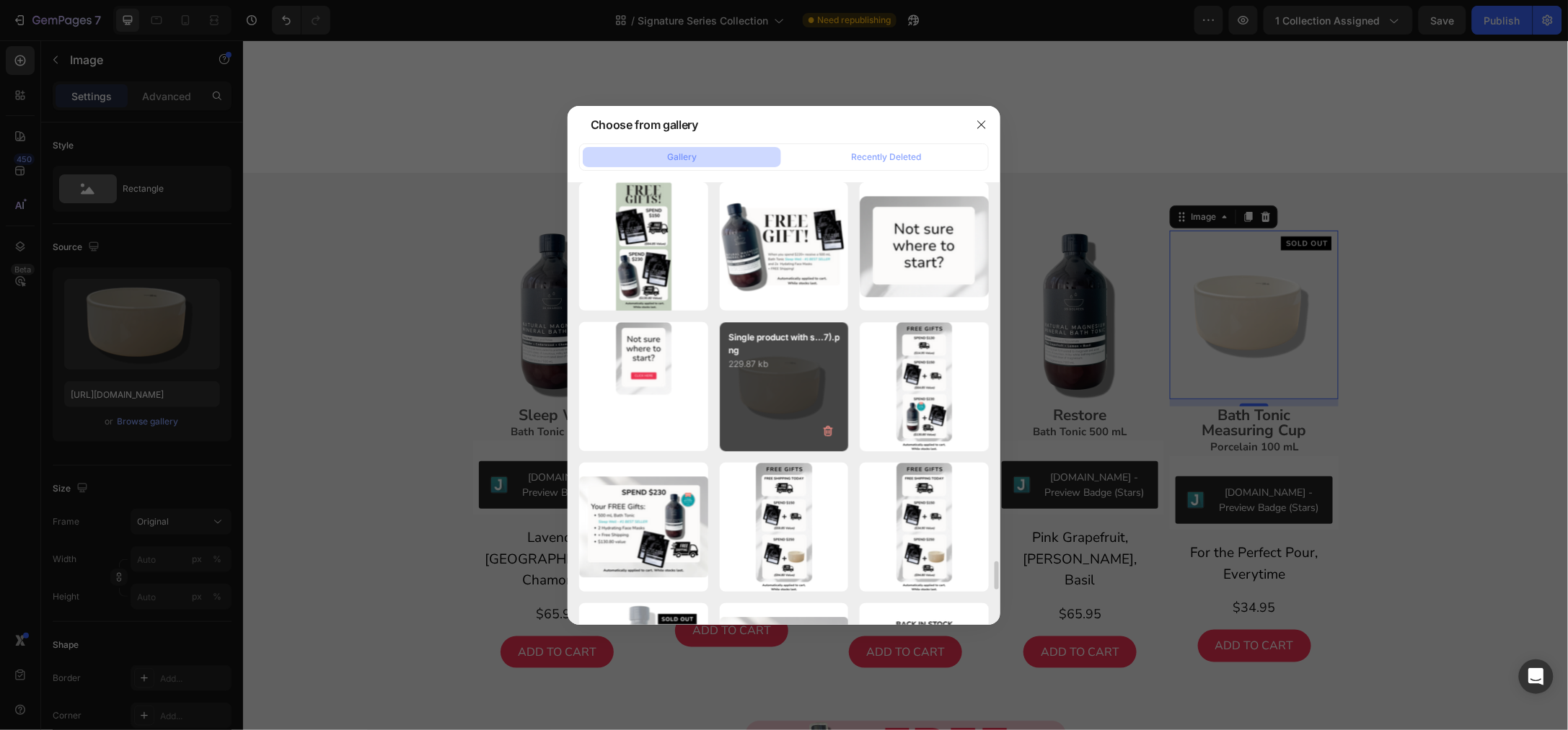
click at [794, 377] on div "Single product with s...7).png 229.87 kb" at bounding box center [784, 386] width 129 height 129
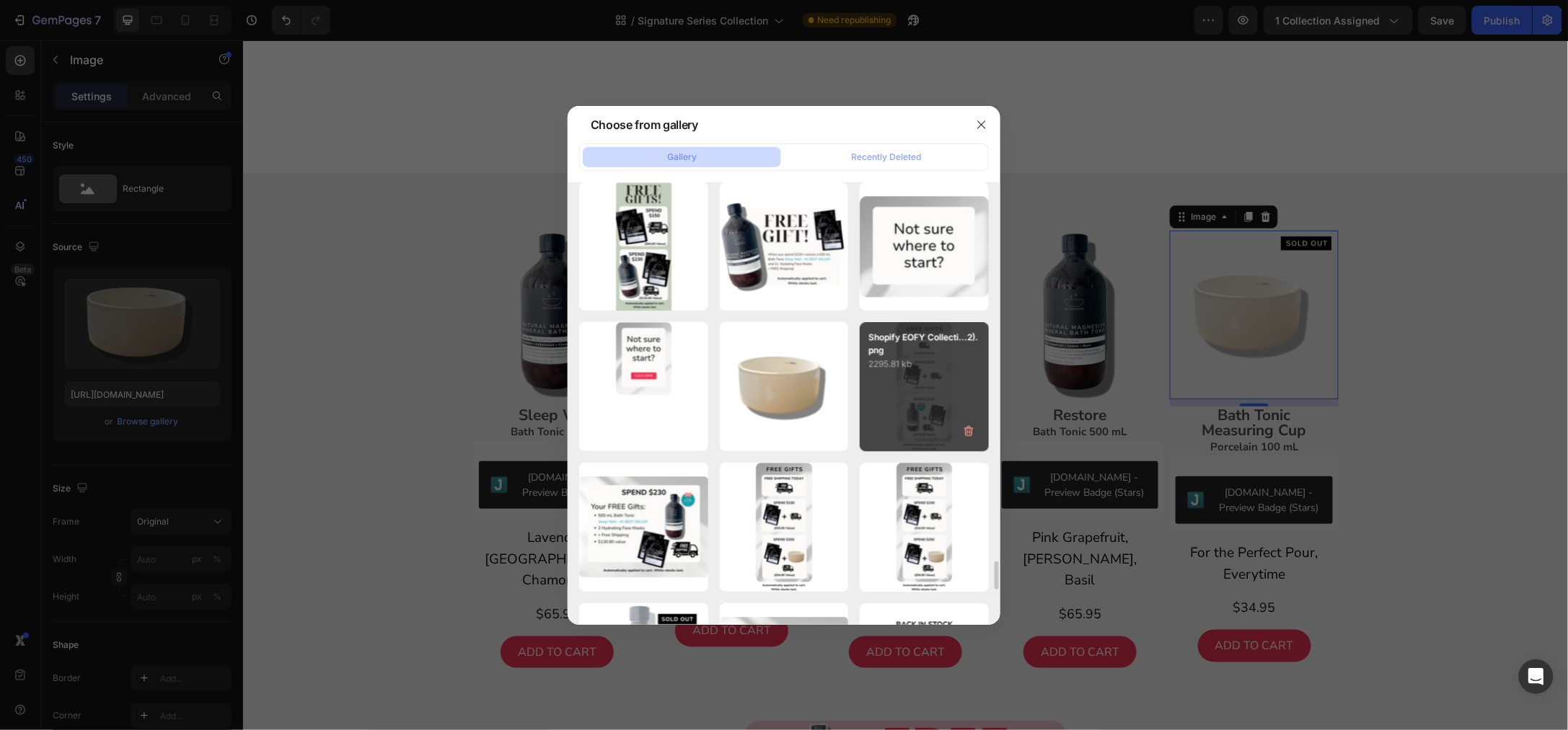
type input "[URL][DOMAIN_NAME]"
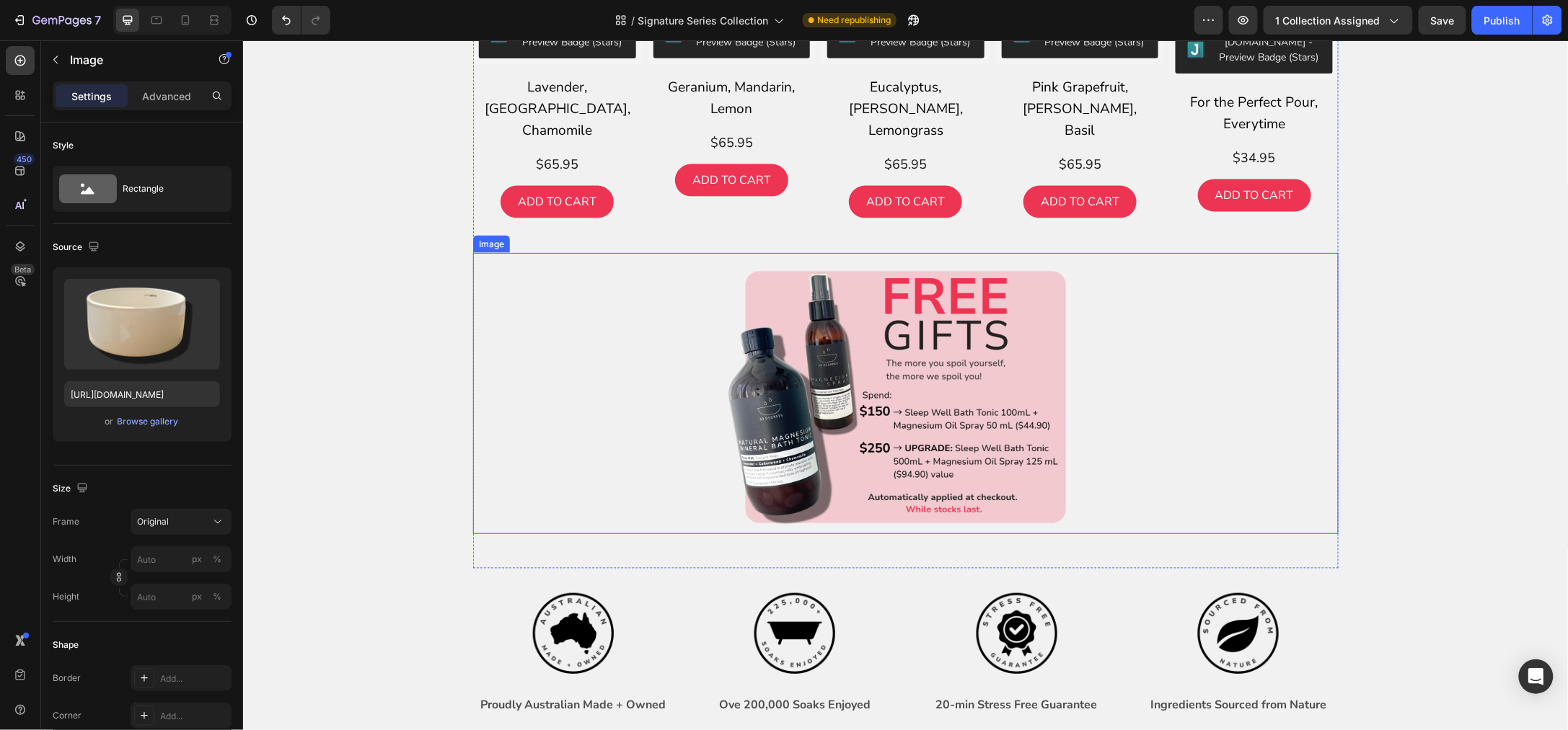
scroll to position [5371, 0]
